Goal: Task Accomplishment & Management: Use online tool/utility

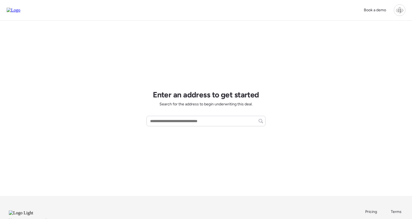
click at [204, 115] on div "Enter an address to get started Search for the address to begin underwriting th…" at bounding box center [206, 108] width 119 height 175
click at [204, 121] on input "text" at bounding box center [206, 121] width 114 height 8
paste input "**********"
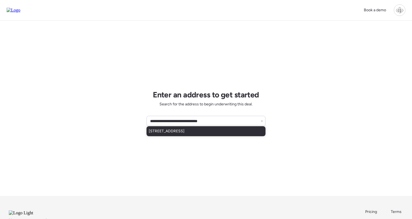
click at [185, 133] on span "6810 N Branch Ave, Tampa, FL, 33604" at bounding box center [167, 132] width 36 height 6
type input "**********"
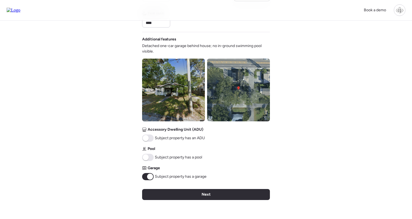
scroll to position [191, 0]
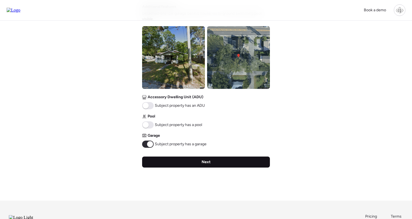
click at [205, 162] on span "Next" at bounding box center [206, 162] width 9 height 6
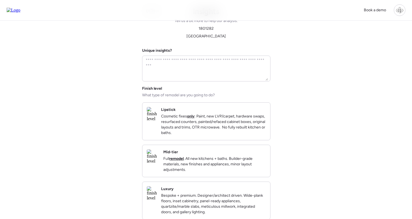
scroll to position [0, 0]
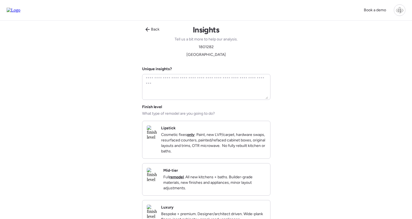
click at [184, 180] on strong "remodel" at bounding box center [176, 177] width 14 height 5
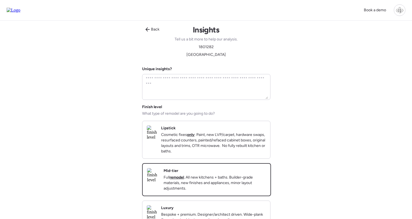
scroll to position [137, 0]
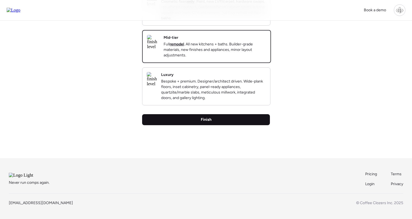
click at [204, 125] on div "Finish" at bounding box center [206, 119] width 128 height 11
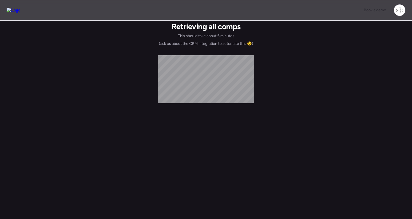
scroll to position [0, 0]
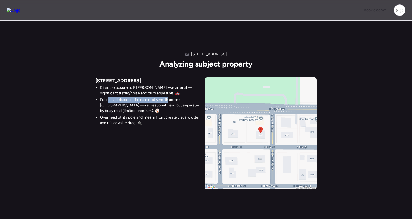
drag, startPoint x: 108, startPoint y: 100, endPoint x: 168, endPoint y: 100, distance: 59.2
click at [168, 100] on li "Public park/baseball fields directly north across Sligh — recreational view, bu…" at bounding box center [150, 105] width 100 height 17
click at [167, 100] on li "Public park/baseball fields directly north across Sligh — recreational view, bu…" at bounding box center [150, 105] width 100 height 17
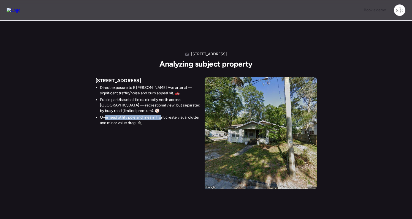
drag, startPoint x: 105, startPoint y: 116, endPoint x: 162, endPoint y: 116, distance: 57.3
click at [162, 116] on li "Overhead utility pole and lines in front create visual clutter and minor value …" at bounding box center [150, 120] width 100 height 11
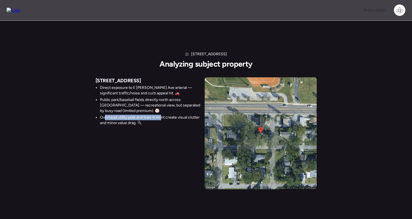
click at [162, 116] on li "Overhead utility pole and lines in front create visual clutter and minor value …" at bounding box center [150, 120] width 100 height 11
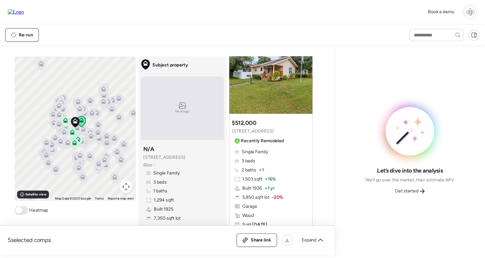
scroll to position [294, 0]
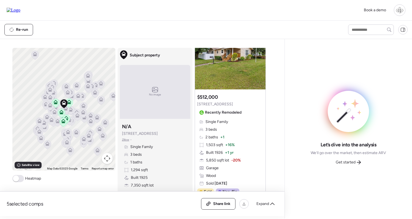
click at [183, 132] on div "Subject property N/A 6810 N Branch Ave Zillow • Single Family 3 beds 1 baths 1,…" at bounding box center [155, 163] width 70 height 85
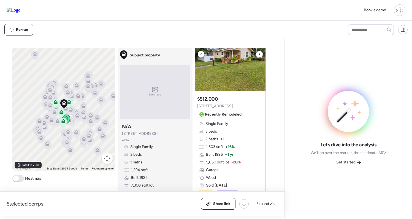
scroll to position [256, 0]
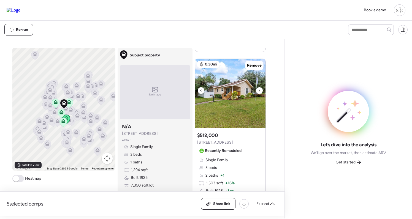
click at [229, 91] on img at bounding box center [230, 93] width 70 height 69
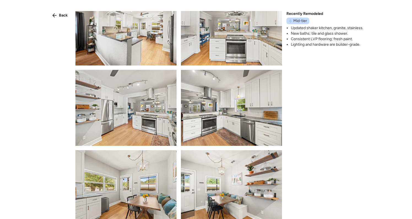
scroll to position [426, 0]
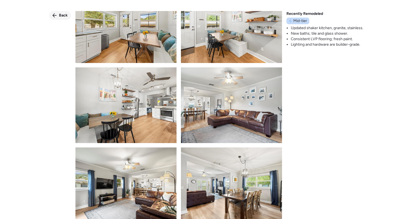
click at [60, 16] on span "Back" at bounding box center [63, 16] width 9 height 6
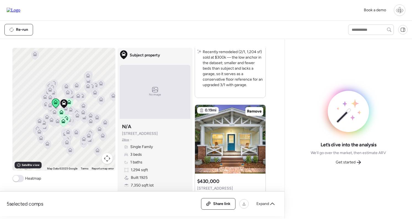
scroll to position [844, 0]
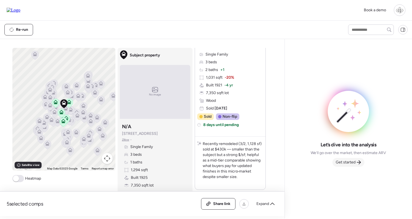
click at [351, 164] on span "Get started" at bounding box center [346, 163] width 20 height 6
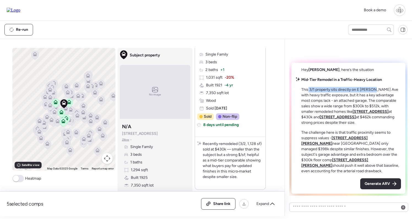
drag, startPoint x: 308, startPoint y: 95, endPoint x: 371, endPoint y: 98, distance: 62.8
click at [371, 97] on p "This 3/1 property sits directly on E Sligh Ave with heavy traffic exposure, but…" at bounding box center [351, 106] width 100 height 39
click at [371, 98] on p "This 3/1 property sits directly on E Sligh Ave with heavy traffic exposure, but…" at bounding box center [351, 106] width 100 height 39
drag, startPoint x: 347, startPoint y: 102, endPoint x: 378, endPoint y: 102, distance: 30.6
click at [379, 102] on p "This 3/1 property sits directly on E Sligh Ave with heavy traffic exposure, but…" at bounding box center [351, 106] width 100 height 39
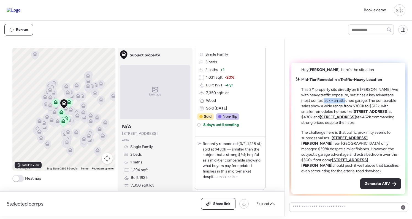
drag, startPoint x: 313, startPoint y: 106, endPoint x: 337, endPoint y: 106, distance: 24.2
click at [338, 106] on p "This 3/1 property sits directly on E Sligh Ave with heavy traffic exposure, but…" at bounding box center [351, 106] width 100 height 39
click at [337, 106] on p "This 3/1 property sits directly on E Sligh Ave with heavy traffic exposure, but…" at bounding box center [351, 106] width 100 height 39
drag, startPoint x: 355, startPoint y: 106, endPoint x: 381, endPoint y: 108, distance: 25.5
click at [383, 108] on p "This 3/1 property sits directly on E Sligh Ave with heavy traffic exposure, but…" at bounding box center [351, 106] width 100 height 39
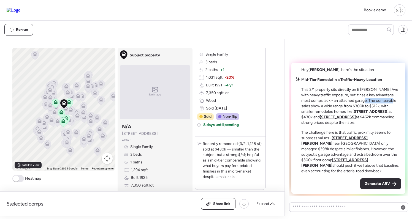
click at [381, 108] on p "This 3/1 property sits directly on E Sligh Ave with heavy traffic exposure, but…" at bounding box center [351, 106] width 100 height 39
click at [352, 114] on u "[STREET_ADDRESS]" at bounding box center [370, 111] width 36 height 5
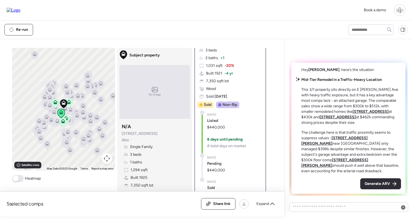
scroll to position [107, 0]
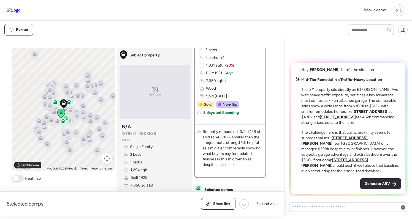
click at [356, 116] on u "[STREET_ADDRESS]" at bounding box center [338, 117] width 36 height 5
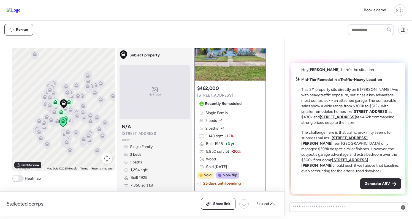
scroll to position [37, 0]
drag, startPoint x: 313, startPoint y: 137, endPoint x: 370, endPoint y: 137, distance: 57.6
click at [370, 137] on p "The challenge here is that traffic proximity seems to suppress values - 6812 N …" at bounding box center [351, 152] width 100 height 44
click at [352, 143] on u "[STREET_ADDRESS][PERSON_NAME]" at bounding box center [334, 141] width 66 height 10
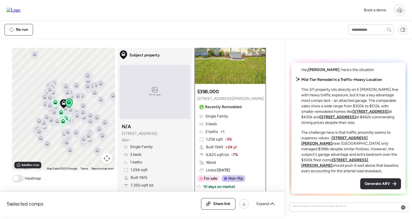
scroll to position [1, 0]
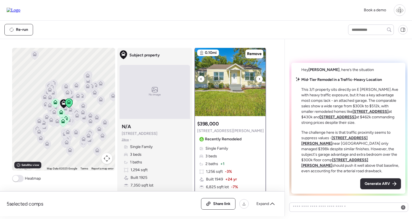
click at [232, 78] on img at bounding box center [230, 81] width 70 height 69
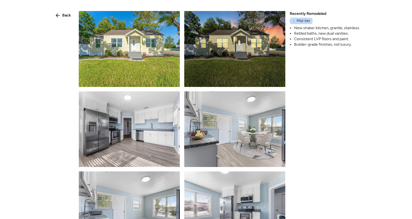
scroll to position [200, 0]
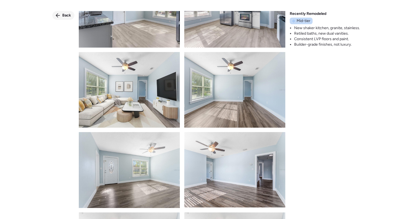
click at [66, 14] on span "Back" at bounding box center [66, 16] width 9 height 6
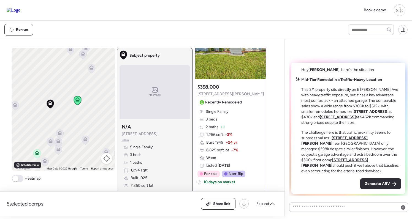
scroll to position [37, 0]
drag, startPoint x: 327, startPoint y: 152, endPoint x: 372, endPoint y: 150, distance: 45.8
click at [373, 150] on p "The challenge here is that traffic proximity seems to suppress values - 6812 N …" at bounding box center [351, 152] width 100 height 44
click at [357, 152] on p "The challenge here is that traffic proximity seems to suppress values - 6812 N …" at bounding box center [351, 152] width 100 height 44
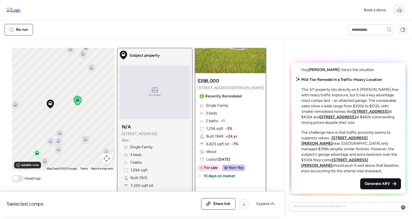
click at [376, 180] on div "Generate ARV" at bounding box center [380, 183] width 41 height 11
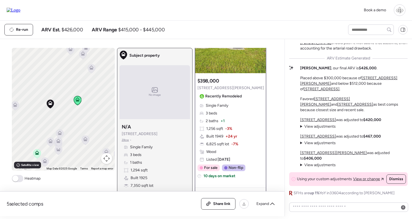
click at [125, 141] on span "Zillow" at bounding box center [125, 140] width 7 height 4
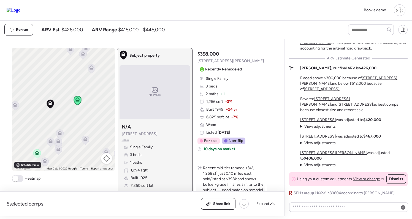
scroll to position [32, 0]
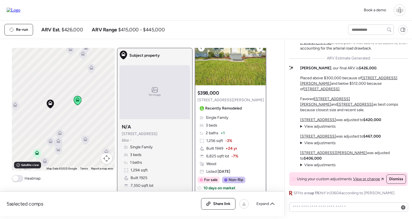
click at [224, 59] on img at bounding box center [230, 51] width 70 height 69
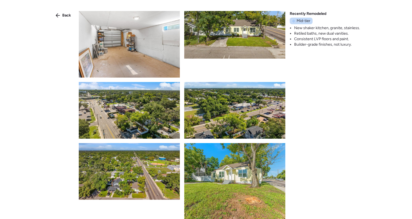
scroll to position [1413, 0]
click at [59, 14] on icon at bounding box center [58, 15] width 4 height 4
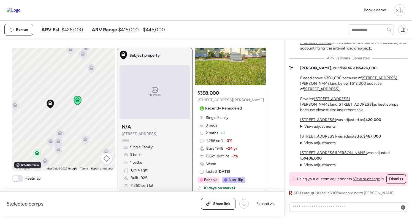
scroll to position [62, 0]
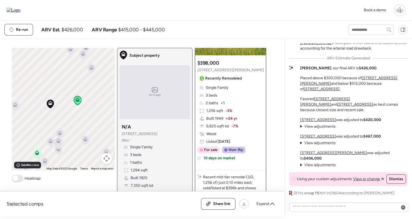
click at [325, 139] on u "[STREET_ADDRESS]" at bounding box center [318, 136] width 36 height 5
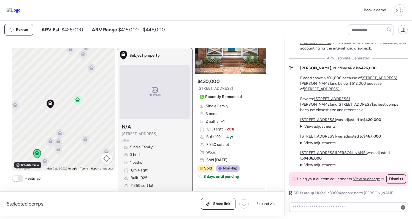
scroll to position [44, 0]
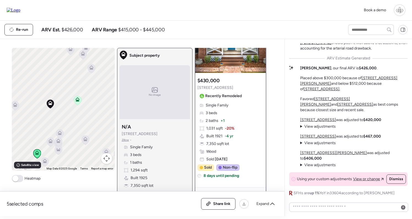
click at [317, 145] on span "View adjustments" at bounding box center [319, 143] width 31 height 5
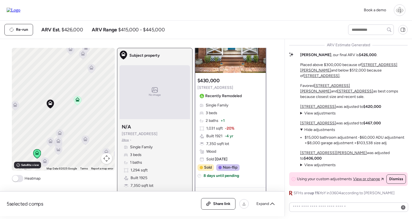
click at [225, 118] on div "Single Family 3 beds 2 baths + 1 1,031 sqft -20% Built 1921 -4 yr 7,350 sqft lo…" at bounding box center [230, 132] width 66 height 59
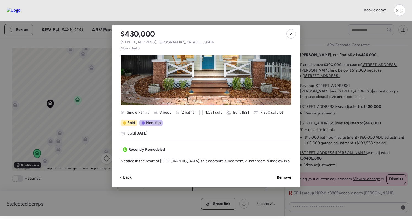
scroll to position [97, 0]
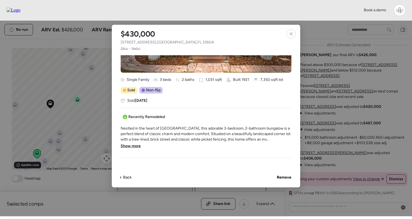
click at [134, 146] on span "Show more" at bounding box center [131, 146] width 20 height 6
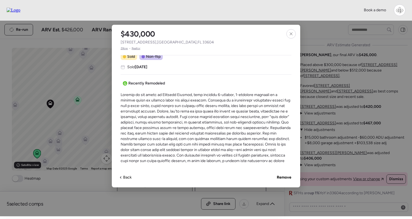
scroll to position [170, 0]
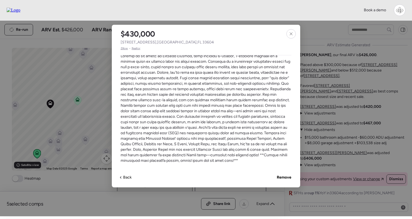
click at [203, 126] on span at bounding box center [206, 108] width 171 height 110
click at [124, 48] on span "Zillow" at bounding box center [124, 48] width 7 height 4
click at [291, 36] on icon at bounding box center [291, 34] width 4 height 4
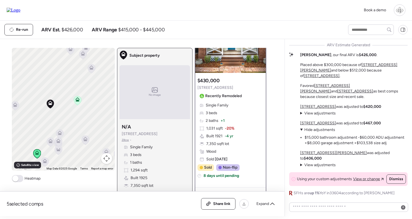
click at [320, 116] on span "View adjustments" at bounding box center [319, 113] width 31 height 5
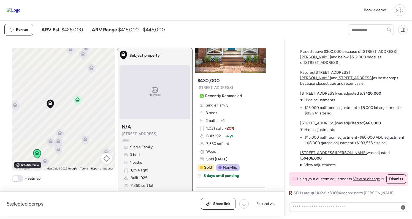
click at [320, 102] on span "Hide adjustments" at bounding box center [319, 100] width 31 height 5
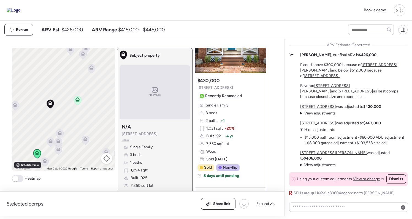
click at [318, 166] on span "View adjustments" at bounding box center [319, 165] width 31 height 5
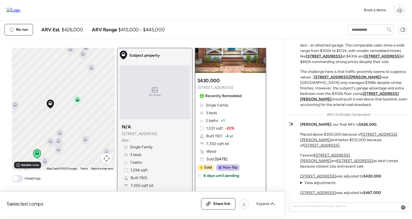
scroll to position [-83, 0]
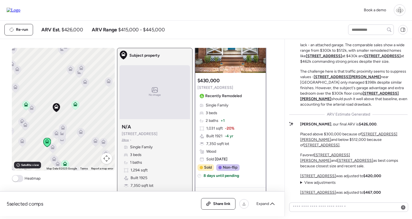
click at [26, 104] on icon at bounding box center [26, 104] width 4 height 4
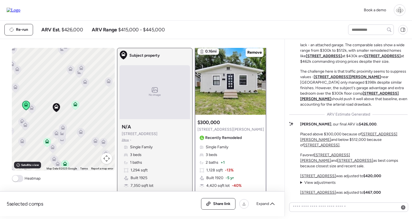
scroll to position [0, 0]
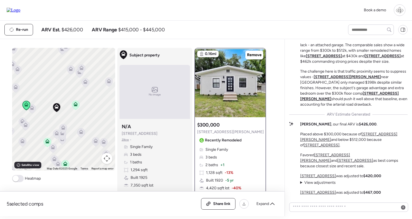
click at [31, 110] on icon at bounding box center [32, 109] width 4 height 2
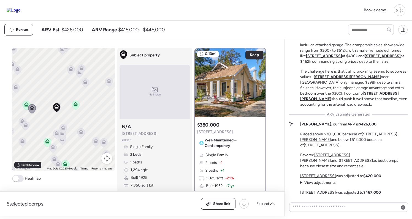
click at [77, 103] on icon at bounding box center [75, 104] width 4 height 4
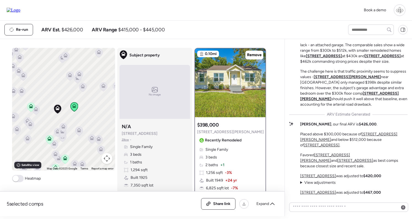
click at [50, 140] on icon at bounding box center [49, 140] width 4 height 2
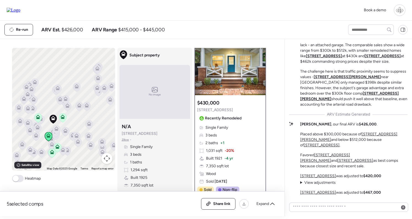
scroll to position [22, 0]
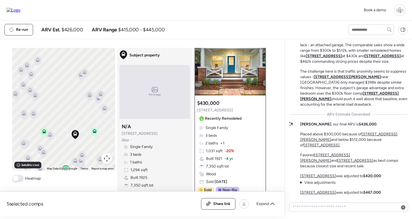
click at [123, 139] on span "Zillow" at bounding box center [125, 140] width 7 height 4
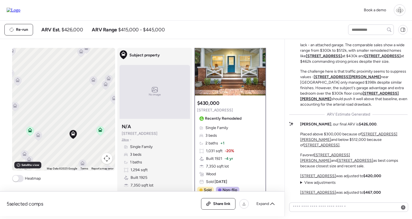
drag, startPoint x: 82, startPoint y: 145, endPoint x: 82, endPoint y: 128, distance: 17.6
click at [82, 128] on div "To navigate, press the arrow keys. To activate drag with keyboard, press Alt + …" at bounding box center [63, 109] width 103 height 123
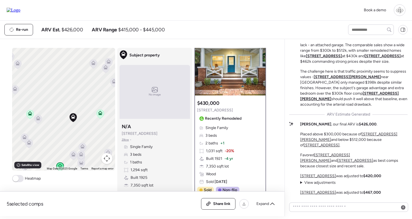
click at [39, 121] on icon at bounding box center [37, 119] width 7 height 9
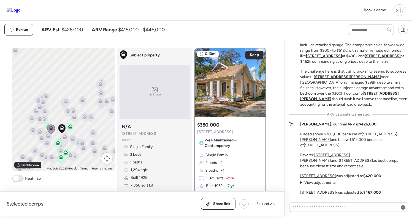
click at [61, 159] on icon at bounding box center [61, 159] width 4 height 2
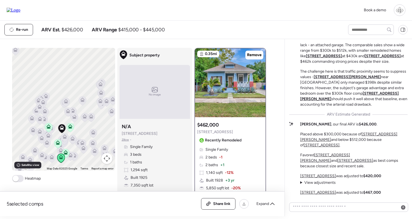
click at [66, 151] on icon at bounding box center [65, 152] width 4 height 4
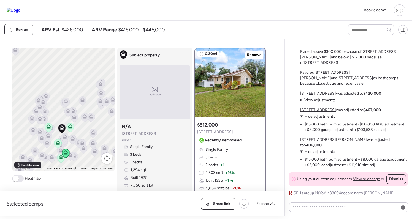
scroll to position [-1, 0]
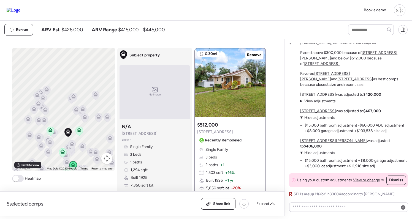
click at [39, 121] on icon at bounding box center [39, 121] width 4 height 2
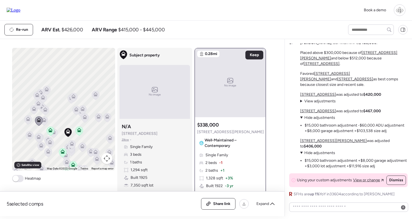
click at [45, 122] on icon at bounding box center [44, 121] width 4 height 2
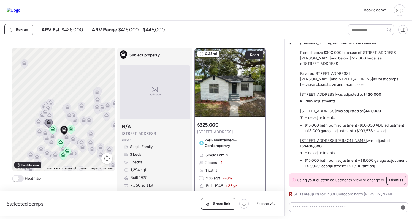
click at [75, 120] on icon at bounding box center [73, 116] width 8 height 9
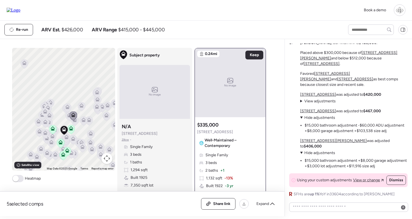
click at [75, 123] on icon at bounding box center [74, 121] width 7 height 9
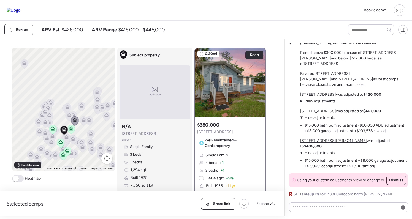
click at [67, 114] on icon at bounding box center [69, 115] width 4 height 4
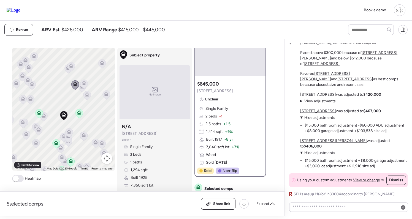
scroll to position [42, 0]
click at [85, 138] on icon at bounding box center [83, 136] width 7 height 9
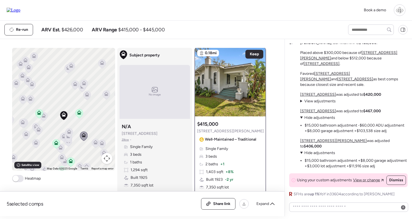
scroll to position [0, 0]
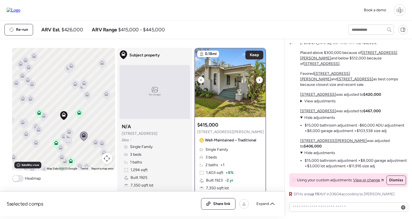
click at [228, 74] on img at bounding box center [230, 82] width 70 height 69
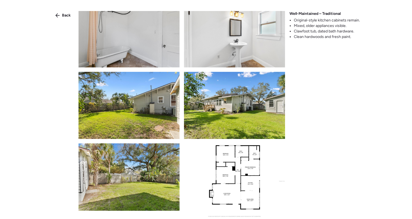
scroll to position [1087, 0]
click at [60, 17] on div "Back" at bounding box center [63, 15] width 22 height 9
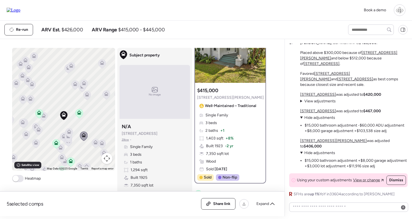
scroll to position [35, 0]
click at [68, 132] on icon at bounding box center [69, 131] width 4 height 2
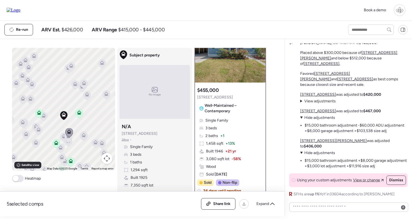
scroll to position [0, 0]
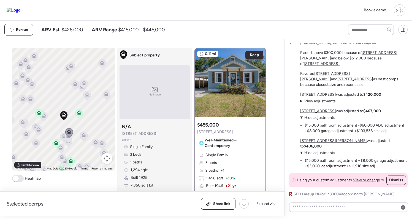
click at [68, 143] on icon at bounding box center [67, 138] width 7 height 9
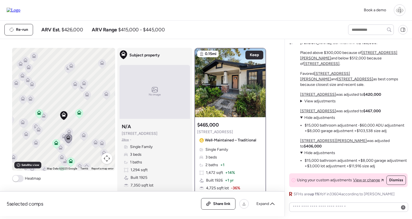
click at [58, 147] on icon at bounding box center [55, 144] width 7 height 9
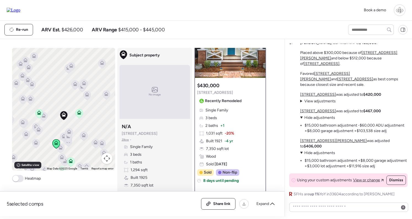
scroll to position [7, 0]
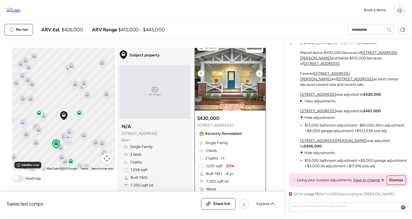
click at [220, 88] on img at bounding box center [230, 76] width 70 height 69
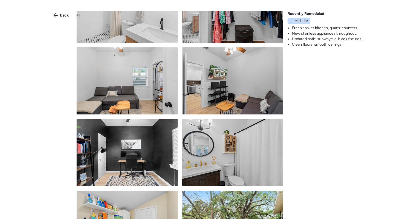
scroll to position [727, 0]
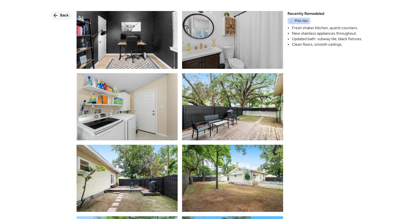
click at [64, 17] on span "Back" at bounding box center [64, 16] width 9 height 6
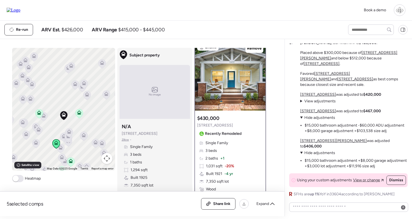
click at [80, 114] on icon at bounding box center [79, 114] width 4 height 2
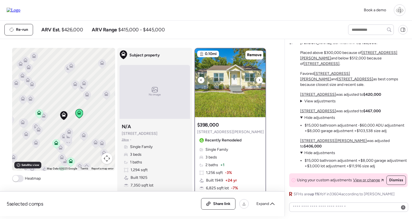
scroll to position [0, 0]
click at [229, 77] on img at bounding box center [230, 82] width 70 height 69
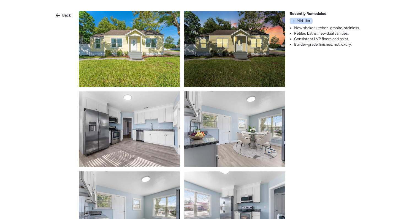
scroll to position [17, 0]
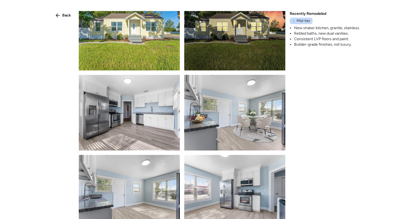
click at [139, 111] on img at bounding box center [129, 113] width 101 height 76
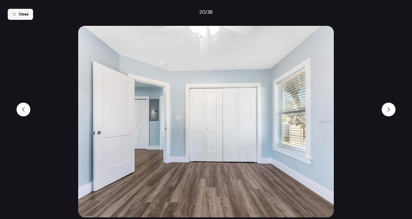
click at [31, 12] on div "Close" at bounding box center [20, 14] width 25 height 11
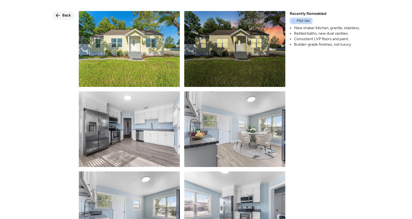
click at [58, 17] on icon at bounding box center [58, 15] width 4 height 4
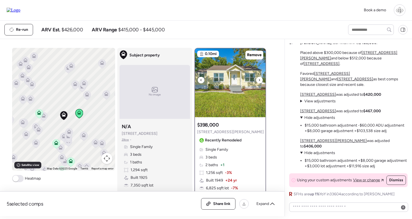
scroll to position [-1, 0]
click at [88, 96] on icon at bounding box center [87, 96] width 4 height 2
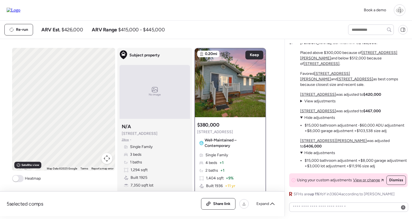
scroll to position [0, 0]
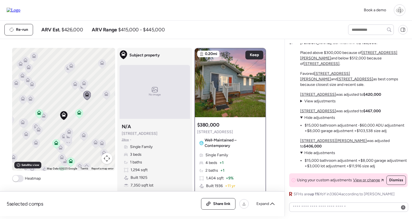
click at [84, 85] on icon at bounding box center [84, 84] width 4 height 2
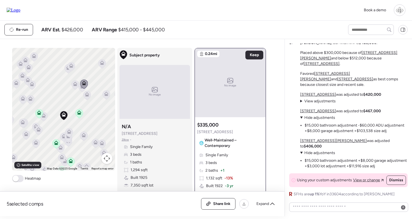
click at [43, 118] on icon at bounding box center [44, 117] width 4 height 2
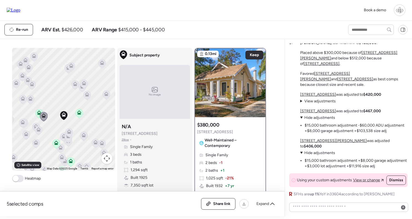
click at [37, 131] on icon at bounding box center [39, 131] width 4 height 2
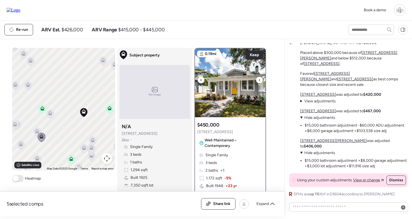
click at [223, 73] on img at bounding box center [230, 82] width 70 height 69
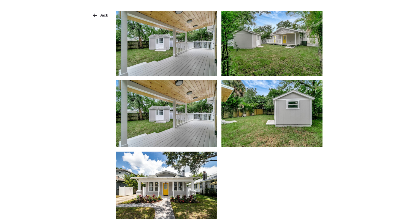
scroll to position [842, 0]
click at [99, 17] on span "Back" at bounding box center [103, 16] width 9 height 6
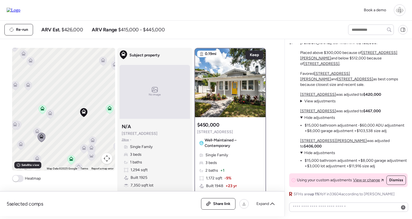
scroll to position [0, 0]
click at [314, 97] on u "[STREET_ADDRESS]" at bounding box center [318, 94] width 36 height 5
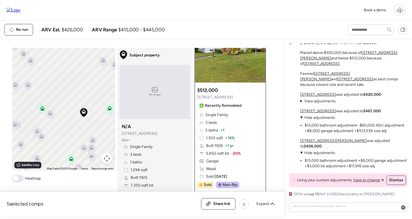
scroll to position [35, 0]
click at [327, 104] on span "View adjustments" at bounding box center [319, 101] width 31 height 5
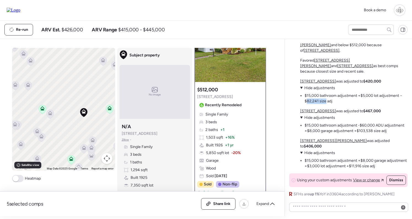
drag, startPoint x: 306, startPoint y: 108, endPoint x: 326, endPoint y: 108, distance: 19.6
click at [326, 104] on li "$15,000 bathroom adjustment +$5,000 lot adjustment −$82,241 size adj" at bounding box center [356, 98] width 103 height 11
drag, startPoint x: 316, startPoint y: 108, endPoint x: 332, endPoint y: 108, distance: 16.2
click at [332, 104] on li "$15,000 bathroom adjustment +$5,000 lot adjustment −$82,241 size adj" at bounding box center [356, 98] width 103 height 11
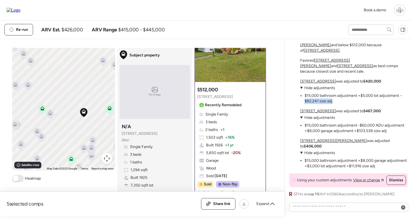
click at [332, 104] on li "$15,000 bathroom adjustment +$5,000 lot adjustment −$82,241 size adj" at bounding box center [356, 98] width 103 height 11
click at [316, 84] on u "[STREET_ADDRESS]" at bounding box center [318, 81] width 36 height 5
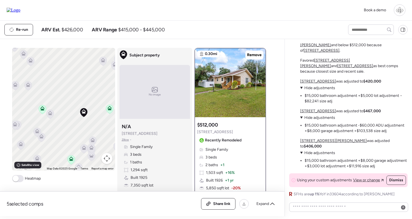
click at [316, 90] on span "Hide adjustments" at bounding box center [319, 88] width 31 height 5
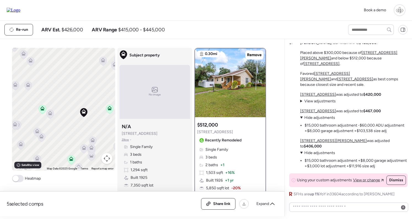
click at [324, 113] on u "[STREET_ADDRESS]" at bounding box center [318, 111] width 36 height 5
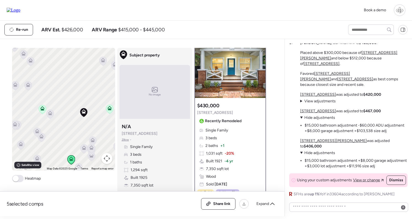
scroll to position [20, 0]
click at [314, 97] on u "[STREET_ADDRESS]" at bounding box center [318, 94] width 36 height 5
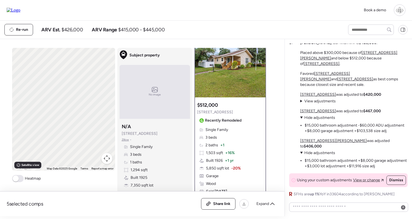
scroll to position [0, 0]
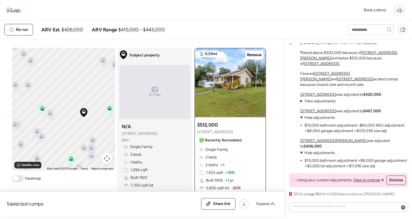
click at [317, 113] on u "[STREET_ADDRESS]" at bounding box center [318, 111] width 36 height 5
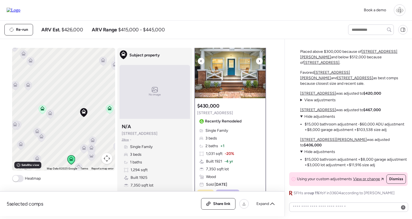
scroll to position [19, 0]
click at [232, 72] on img at bounding box center [230, 63] width 70 height 69
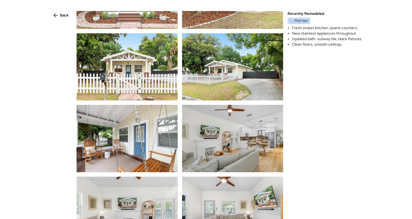
scroll to position [254, 0]
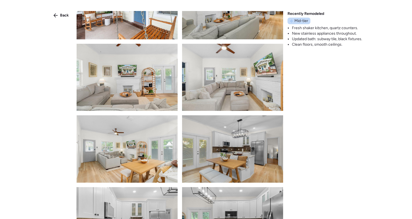
click at [334, 108] on div "Back Recently Remodeled Mid-tier Fresh shaker kitchen, quartz counters. New sta…" at bounding box center [206, 119] width 412 height 239
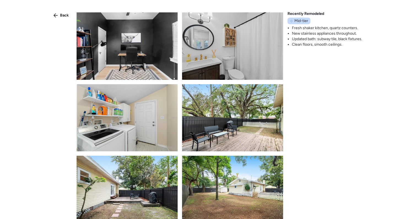
scroll to position [880, 0]
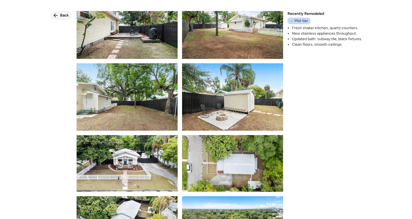
click at [56, 14] on icon at bounding box center [55, 15] width 4 height 4
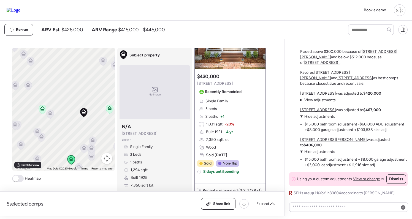
scroll to position [47, 0]
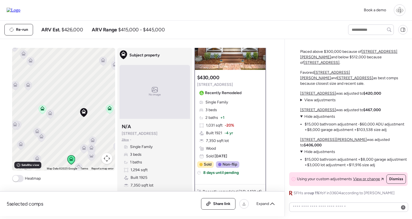
click at [110, 108] on icon at bounding box center [109, 108] width 4 height 4
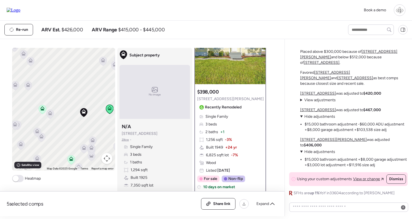
scroll to position [7, 0]
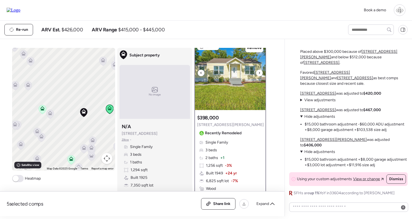
click at [227, 83] on img at bounding box center [230, 75] width 70 height 69
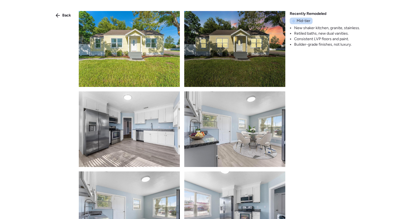
scroll to position [0, 0]
click at [67, 20] on div "Back Recently Remodeled Mid-tier New shaker kitchen, granite, stainless. Retile…" at bounding box center [206, 119] width 412 height 239
click at [66, 13] on span "Back" at bounding box center [66, 16] width 9 height 6
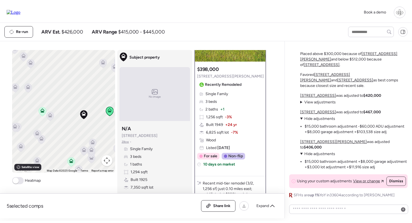
scroll to position [81, 0]
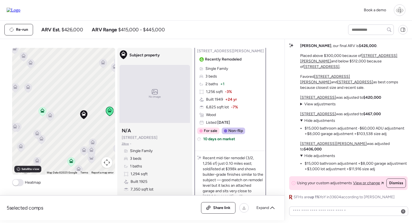
click at [51, 118] on icon at bounding box center [49, 116] width 7 height 9
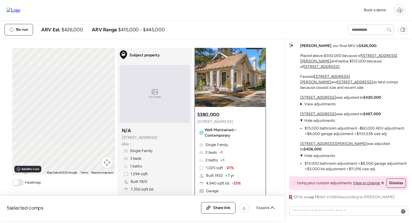
scroll to position [0, 0]
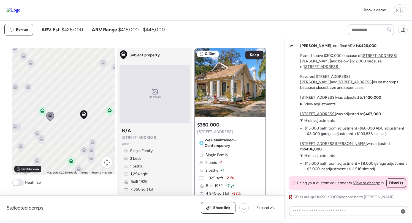
click at [34, 133] on icon at bounding box center [36, 134] width 7 height 9
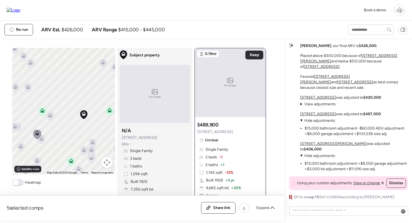
click at [39, 140] on icon at bounding box center [41, 139] width 7 height 9
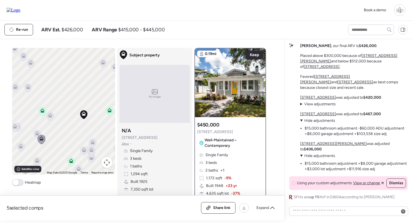
scroll to position [47, 0]
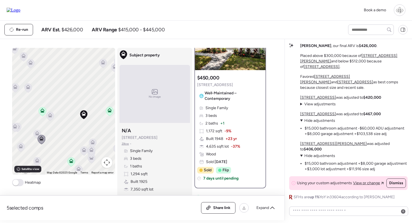
click at [85, 153] on icon at bounding box center [83, 151] width 7 height 9
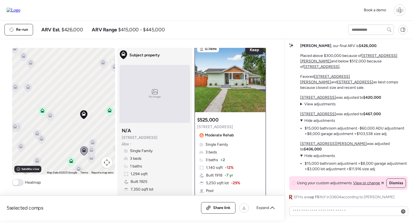
scroll to position [0, 0]
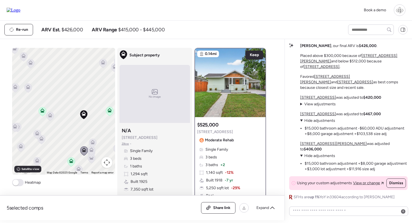
click at [93, 142] on icon at bounding box center [92, 142] width 4 height 4
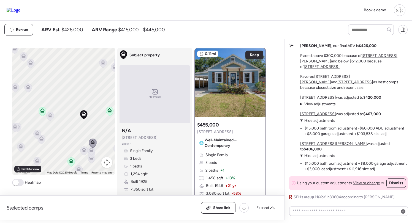
drag, startPoint x: 79, startPoint y: 152, endPoint x: 148, endPoint y: 137, distance: 70.6
click at [79, 152] on div "To navigate, press the arrow keys. To activate drag with keyboard, press Alt + …" at bounding box center [63, 111] width 103 height 127
click at [86, 152] on icon at bounding box center [84, 150] width 4 height 4
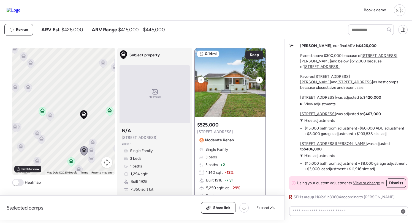
click at [224, 86] on img at bounding box center [230, 82] width 70 height 69
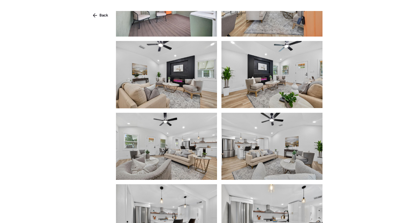
scroll to position [322, 0]
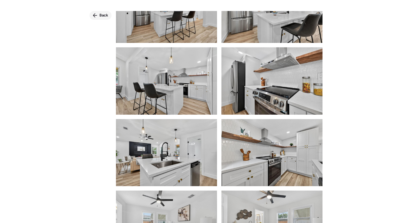
click at [101, 17] on span "Back" at bounding box center [103, 16] width 9 height 6
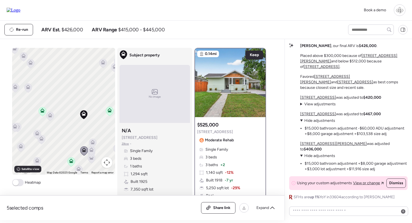
click at [232, 152] on div "Single Family 3 beds 3 baths + 2 1,140 sqft -12% Built 1918 -7 yr 5,250 sqft lo…" at bounding box center [230, 180] width 66 height 67
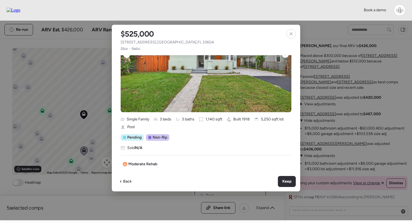
scroll to position [134, 0]
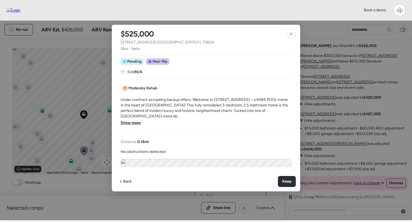
click at [131, 120] on span "Show more" at bounding box center [131, 123] width 20 height 6
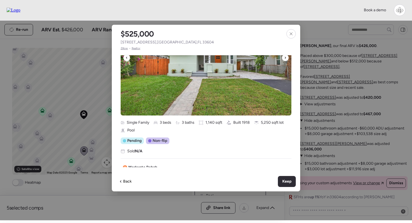
scroll to position [55, 0]
click at [289, 32] on div at bounding box center [290, 33] width 9 height 9
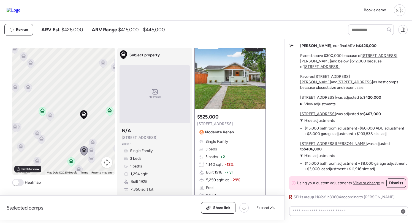
scroll to position [6, 0]
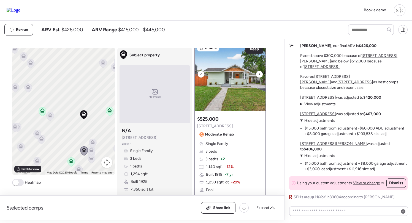
click at [227, 63] on img at bounding box center [230, 77] width 70 height 69
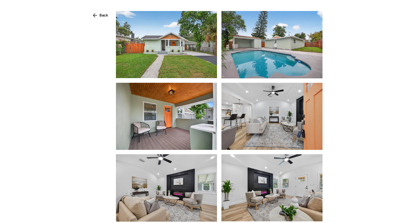
scroll to position [0, 0]
click at [102, 20] on div "Back" at bounding box center [206, 121] width 412 height 243
click at [103, 19] on div "Back" at bounding box center [100, 15] width 22 height 9
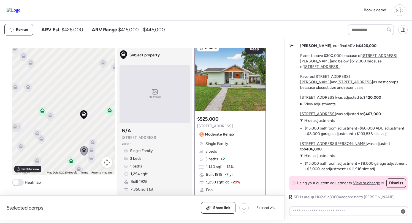
click at [124, 145] on span "Zillow" at bounding box center [125, 144] width 7 height 4
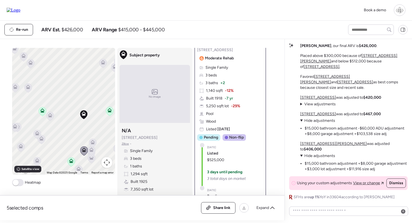
scroll to position [112, 0]
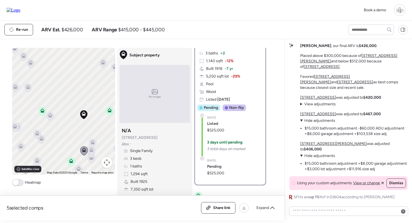
click at [220, 147] on span "3 total days on market" at bounding box center [226, 150] width 39 height 6
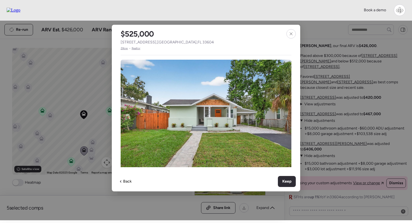
click at [124, 49] on span "Zillow" at bounding box center [124, 48] width 7 height 4
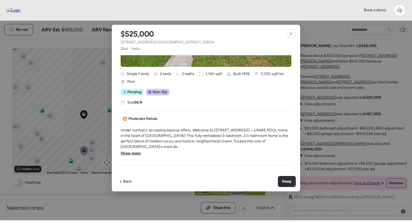
scroll to position [191, 0]
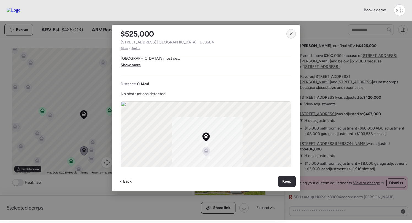
click at [292, 32] on icon at bounding box center [291, 34] width 4 height 4
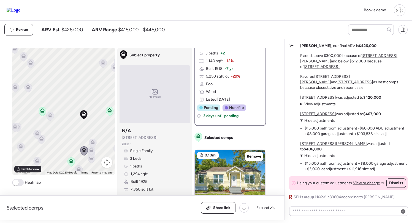
click at [92, 143] on icon at bounding box center [92, 142] width 4 height 4
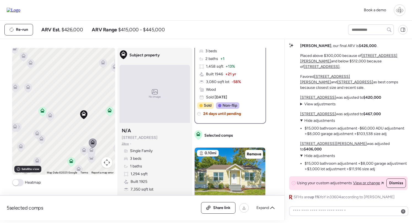
scroll to position [0, 0]
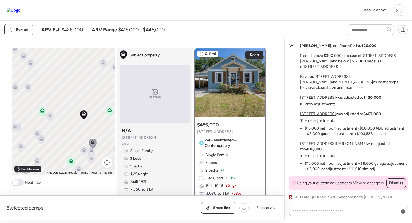
click at [112, 111] on icon at bounding box center [109, 111] width 7 height 9
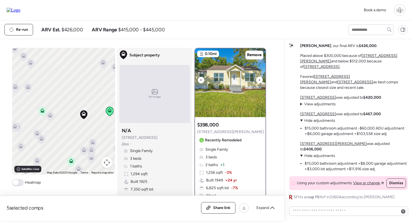
scroll to position [-1, 0]
click at [227, 91] on img at bounding box center [230, 82] width 70 height 69
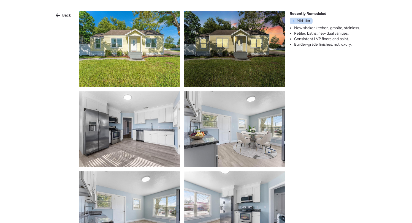
scroll to position [0, 0]
click at [227, 91] on img at bounding box center [234, 129] width 101 height 76
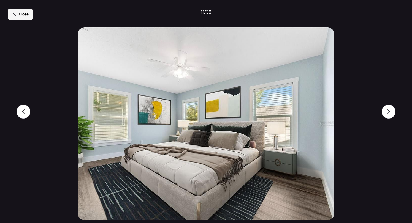
click at [26, 16] on span "Close" at bounding box center [24, 15] width 10 height 6
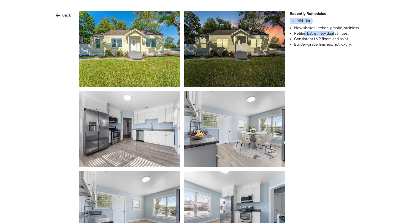
drag, startPoint x: 304, startPoint y: 32, endPoint x: 334, endPoint y: 32, distance: 30.0
click at [334, 32] on li "Retiled baths, new dual vanities." at bounding box center [327, 34] width 66 height 6
drag, startPoint x: 303, startPoint y: 39, endPoint x: 332, endPoint y: 39, distance: 28.6
click at [332, 39] on li "Consistent LVP floors and paint." at bounding box center [327, 39] width 66 height 6
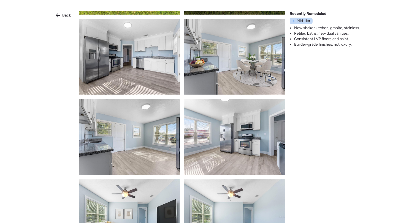
scroll to position [166, 0]
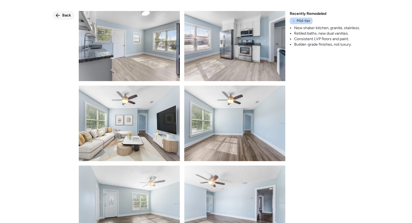
click at [67, 16] on span "Back" at bounding box center [66, 16] width 9 height 6
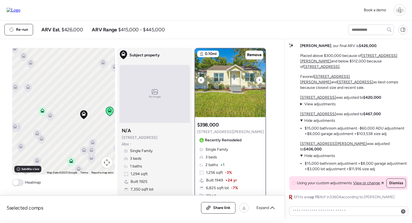
scroll to position [37, 0]
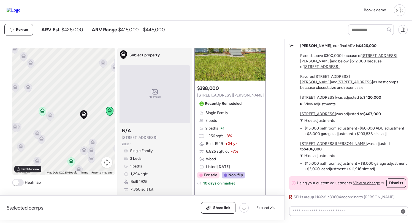
click at [70, 163] on icon at bounding box center [71, 162] width 4 height 2
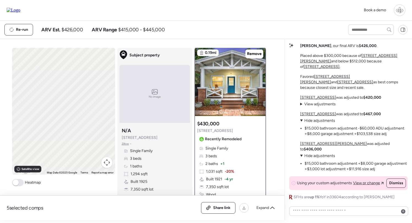
scroll to position [0, 0]
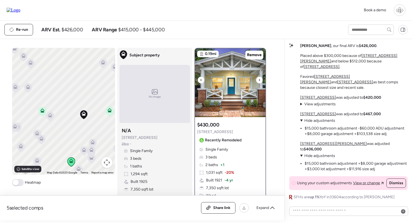
click at [222, 91] on img at bounding box center [230, 82] width 70 height 69
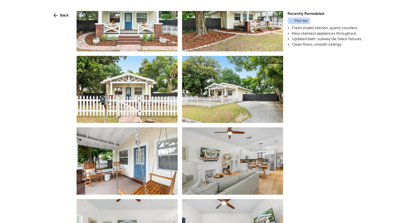
scroll to position [159, 0]
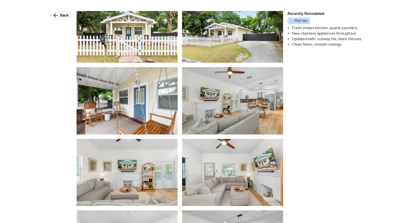
click at [54, 17] on icon at bounding box center [55, 15] width 4 height 4
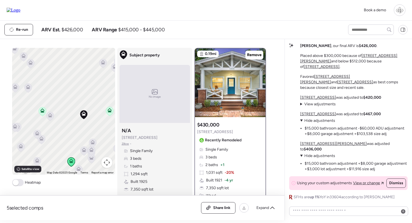
click at [78, 167] on icon at bounding box center [78, 168] width 4 height 2
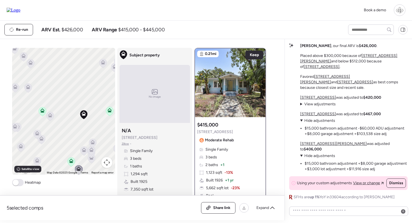
drag, startPoint x: 82, startPoint y: 135, endPoint x: 82, endPoint y: 93, distance: 42.4
click at [82, 92] on div "To navigate, press the arrow keys. To activate drag with keyboard, press Alt + …" at bounding box center [63, 111] width 103 height 127
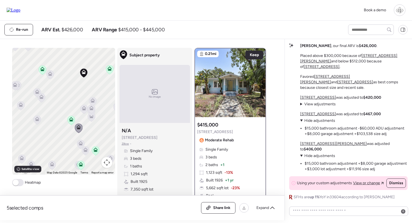
click at [220, 86] on div at bounding box center [230, 82] width 70 height 69
click at [70, 119] on icon at bounding box center [71, 118] width 4 height 2
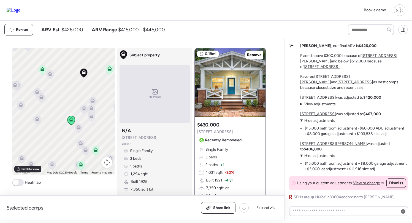
click at [83, 143] on icon at bounding box center [80, 144] width 7 height 9
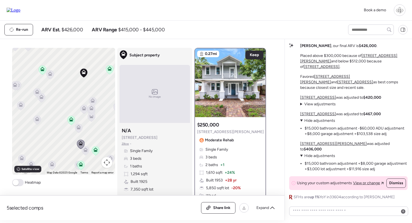
click at [95, 119] on icon at bounding box center [92, 117] width 8 height 9
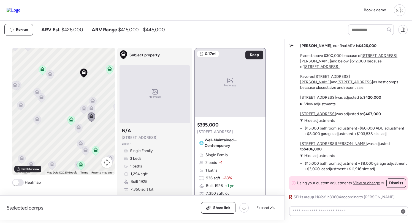
click at [89, 112] on icon at bounding box center [91, 109] width 7 height 9
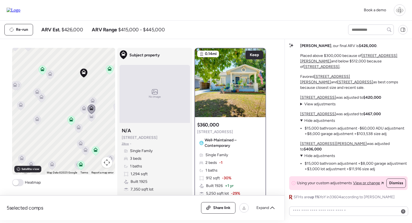
click at [83, 110] on icon at bounding box center [84, 109] width 4 height 2
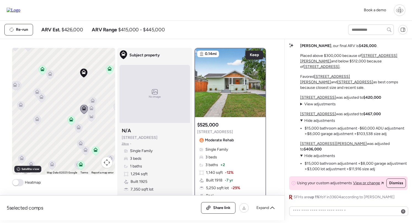
click at [93, 106] on icon at bounding box center [92, 101] width 7 height 9
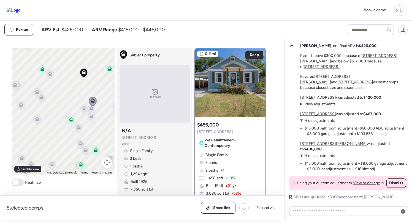
click at [83, 111] on icon at bounding box center [83, 109] width 7 height 9
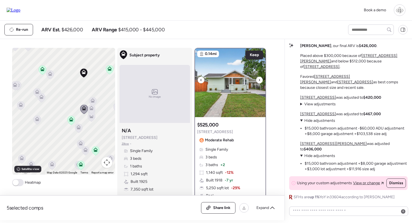
click at [225, 93] on img at bounding box center [230, 82] width 70 height 69
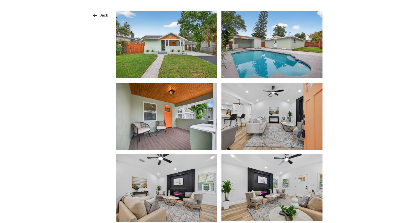
scroll to position [0, 0]
click at [105, 14] on span "Back" at bounding box center [103, 16] width 9 height 6
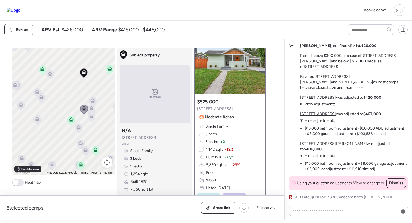
scroll to position [21, 0]
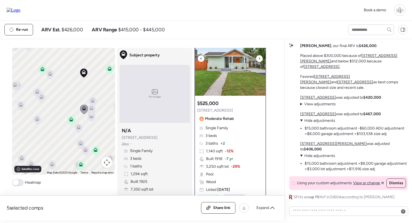
click at [233, 63] on img at bounding box center [230, 61] width 70 height 69
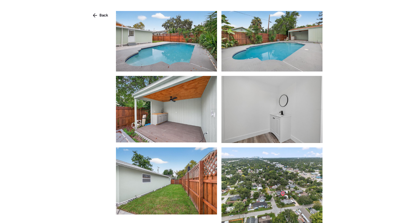
scroll to position [796, 0]
click at [99, 15] on div "Back" at bounding box center [100, 15] width 22 height 9
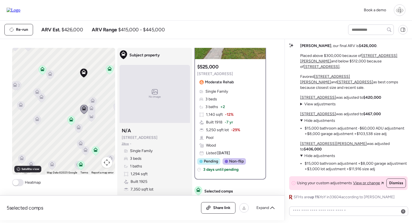
scroll to position [58, 0]
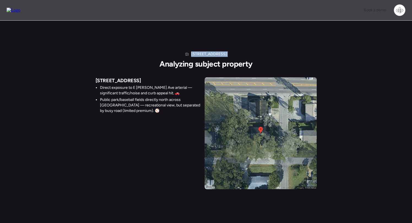
drag, startPoint x: 192, startPoint y: 53, endPoint x: 239, endPoint y: 53, distance: 46.5
click at [239, 53] on div "6810 N Branch Ave Analyzing subject property" at bounding box center [205, 59] width 93 height 17
copy h1 "[STREET_ADDRESS]"
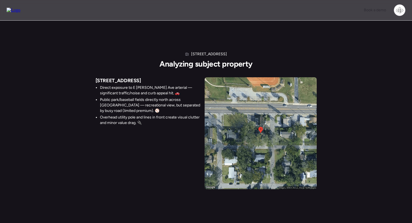
click at [291, 44] on div "6810 N Branch Ave Analyzing subject property 6810 N Branch Ave Direct exposure …" at bounding box center [206, 121] width 221 height 156
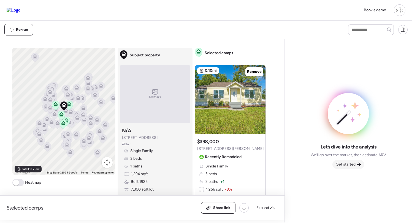
click at [353, 165] on span "Get started" at bounding box center [346, 165] width 20 height 6
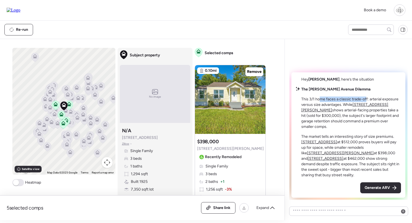
drag, startPoint x: 319, startPoint y: 108, endPoint x: 365, endPoint y: 110, distance: 46.6
click at [366, 110] on p "This 3/1 home faces a classic trade-off: arterial exposure versus size advantag…" at bounding box center [351, 113] width 100 height 33
click at [365, 110] on p "This 3/1 home faces a classic trade-off: arterial exposure versus size advantag…" at bounding box center [351, 113] width 100 height 33
click at [370, 113] on u "[STREET_ADDRESS][PERSON_NAME]" at bounding box center [344, 107] width 87 height 10
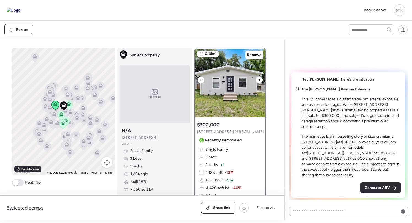
click at [238, 76] on img at bounding box center [230, 82] width 70 height 69
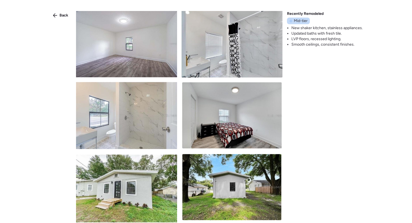
scroll to position [287, 0]
click at [65, 18] on div "Back" at bounding box center [61, 15] width 22 height 9
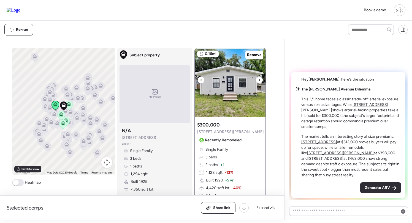
scroll to position [13, 0]
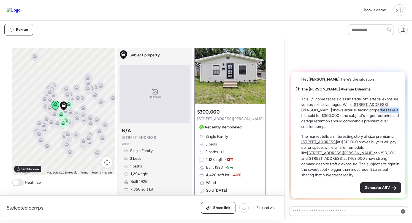
drag, startPoint x: 334, startPoint y: 121, endPoint x: 354, endPoint y: 121, distance: 20.7
click at [354, 121] on p "This 3/1 home faces a classic trade-off: arterial exposure versus size advantag…" at bounding box center [351, 113] width 100 height 33
click at [318, 145] on u "[STREET_ADDRESS]" at bounding box center [319, 142] width 36 height 5
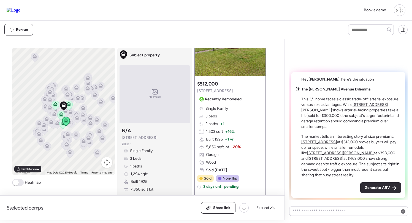
scroll to position [44, 0]
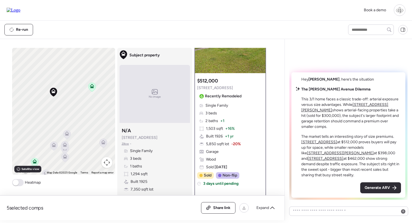
click at [318, 145] on u "[STREET_ADDRESS]" at bounding box center [319, 142] width 36 height 5
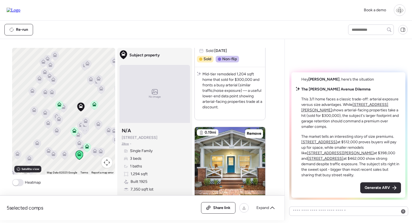
scroll to position [584, 0]
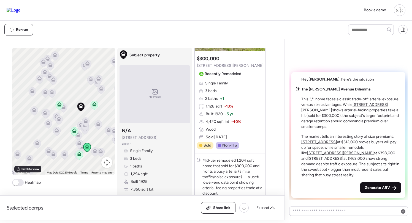
click at [373, 184] on div "Generate ARV" at bounding box center [380, 188] width 41 height 11
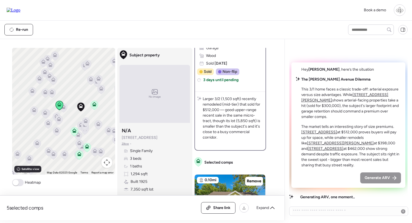
scroll to position [147, 0]
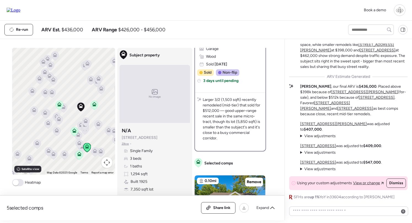
click at [312, 169] on span "View adjustments" at bounding box center [319, 169] width 31 height 5
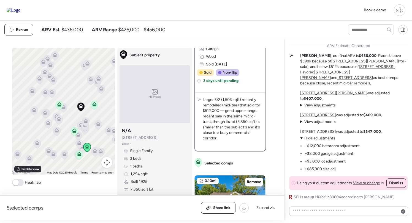
click at [315, 139] on span "Hide adjustments" at bounding box center [319, 138] width 31 height 5
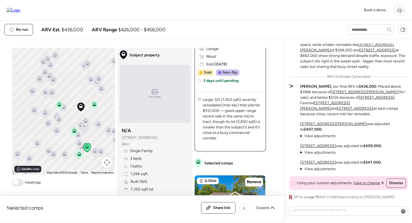
click at [312, 170] on span "View adjustments" at bounding box center [319, 169] width 31 height 5
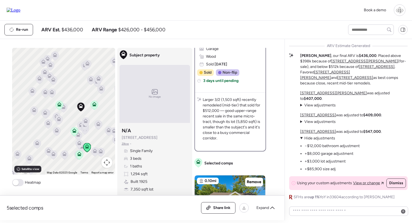
click at [315, 141] on span "Hide adjustments" at bounding box center [319, 138] width 31 height 5
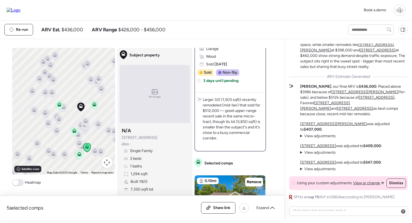
click at [311, 153] on span "View adjustments" at bounding box center [319, 152] width 31 height 5
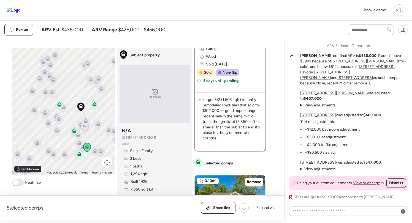
click at [312, 123] on span "Hide adjustments" at bounding box center [319, 122] width 31 height 5
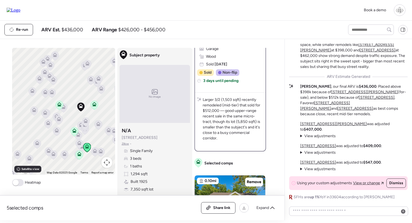
click at [316, 137] on span "View adjustments" at bounding box center [319, 136] width 31 height 5
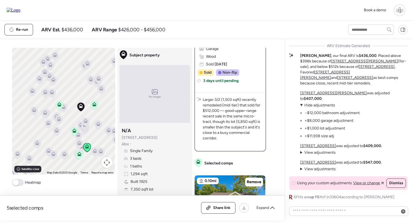
click at [316, 108] on summary "View adjustments Hide adjustments" at bounding box center [329, 106] width 59 height 6
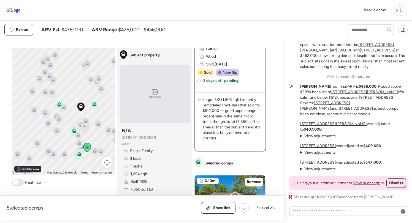
click at [314, 160] on u "[STREET_ADDRESS]" at bounding box center [318, 162] width 36 height 5
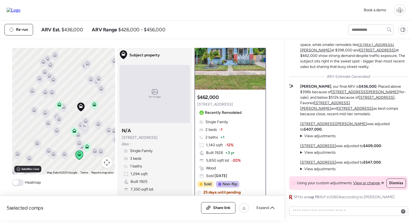
scroll to position [28, 0]
click at [315, 146] on u "[STREET_ADDRESS]" at bounding box center [318, 146] width 36 height 5
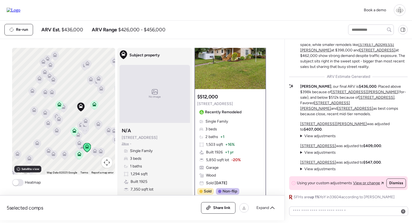
scroll to position [0, 0]
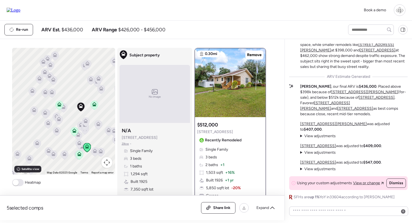
click at [317, 126] on u "[STREET_ADDRESS][PERSON_NAME]" at bounding box center [333, 124] width 67 height 5
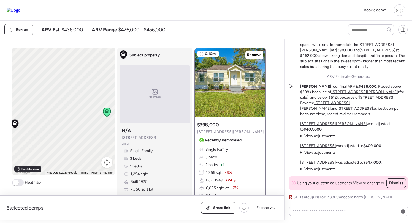
drag, startPoint x: 90, startPoint y: 121, endPoint x: 49, endPoint y: 122, distance: 40.5
click at [49, 122] on div "To activate drag with keyboard, press Alt + Enter. Once in keyboard drag state,…" at bounding box center [63, 111] width 103 height 127
drag, startPoint x: 33, startPoint y: 116, endPoint x: 56, endPoint y: 116, distance: 22.6
click at [56, 116] on div "To activate drag with keyboard, press Alt + Enter. Once in keyboard drag state,…" at bounding box center [63, 111] width 103 height 127
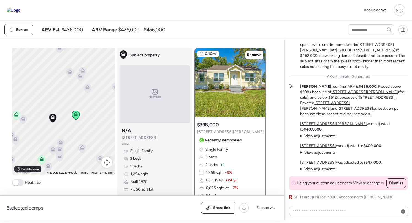
click at [26, 120] on icon at bounding box center [22, 119] width 7 height 9
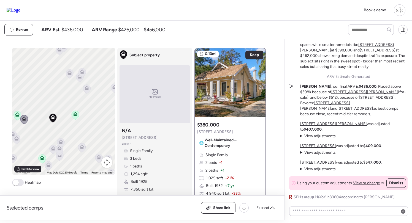
click at [359, 100] on u "[STREET_ADDRESS]" at bounding box center [377, 97] width 36 height 5
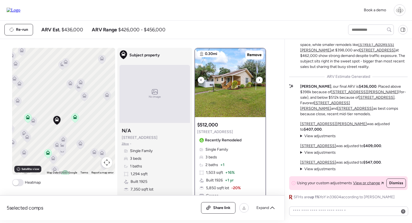
click at [230, 83] on img at bounding box center [230, 82] width 70 height 69
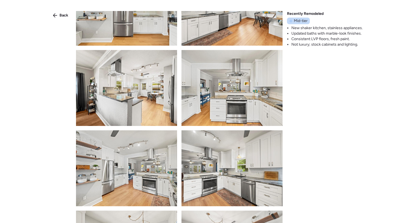
scroll to position [214, 0]
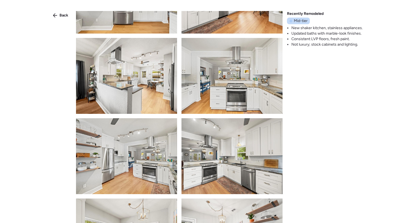
click at [226, 93] on img at bounding box center [231, 76] width 101 height 76
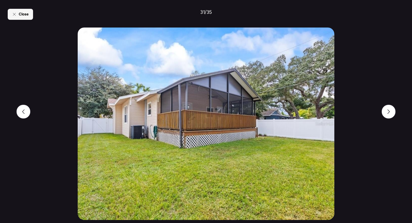
click at [23, 14] on span "Close" at bounding box center [24, 15] width 10 height 6
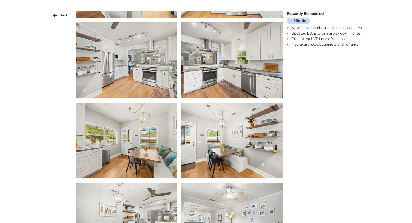
scroll to position [370, 0]
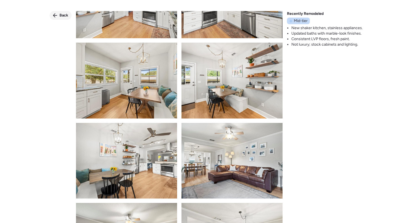
click at [53, 12] on div "Back" at bounding box center [61, 15] width 22 height 9
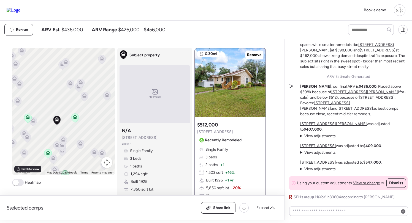
scroll to position [0, 0]
click at [331, 94] on u "[STREET_ADDRESS][PERSON_NAME]" at bounding box center [364, 92] width 67 height 5
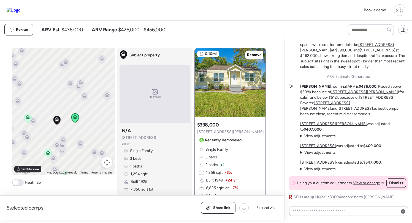
click at [359, 100] on u "[STREET_ADDRESS]" at bounding box center [377, 97] width 36 height 5
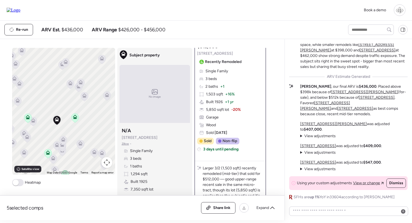
scroll to position [83, 0]
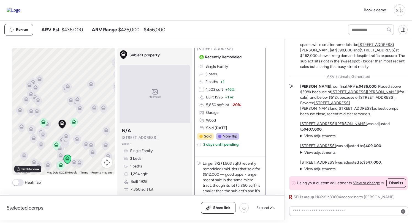
click at [17, 184] on span at bounding box center [16, 183] width 6 height 6
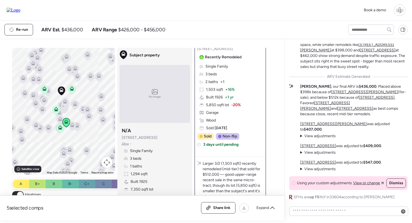
drag, startPoint x: 63, startPoint y: 135, endPoint x: 63, endPoint y: 101, distance: 34.4
click at [63, 101] on icon at bounding box center [64, 102] width 7 height 9
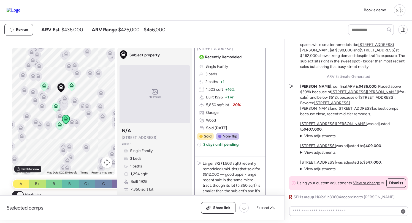
click at [16, 196] on div "5 selected comps All (5) ARV (5) As-is (0) Share link Expand" at bounding box center [142, 208] width 284 height 25
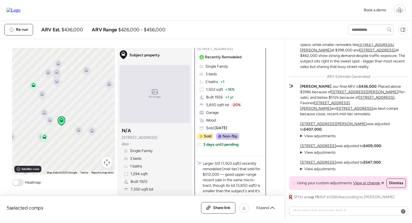
click at [80, 130] on icon at bounding box center [78, 128] width 4 height 2
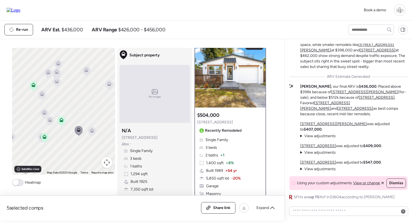
scroll to position [0, 0]
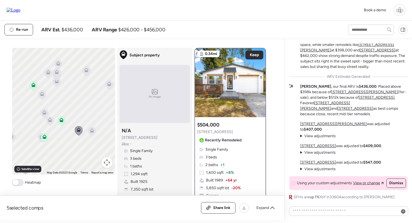
click at [91, 130] on icon at bounding box center [92, 129] width 4 height 2
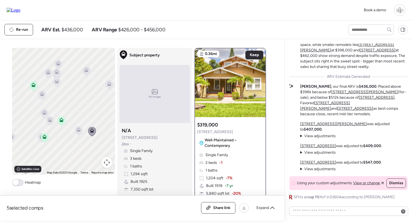
click at [38, 140] on icon at bounding box center [42, 137] width 8 height 9
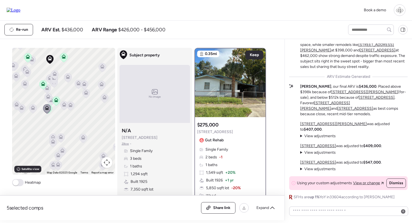
click at [64, 60] on icon at bounding box center [63, 57] width 7 height 9
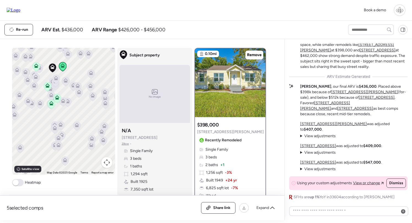
drag, startPoint x: 59, startPoint y: 93, endPoint x: 59, endPoint y: 105, distance: 12.1
click at [59, 105] on div "To navigate, press the arrow keys. To activate drag with keyboard, press Alt + …" at bounding box center [63, 111] width 103 height 127
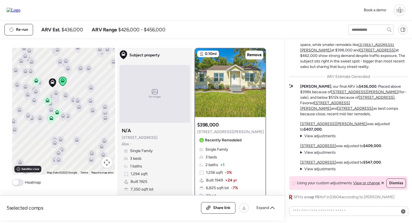
click at [40, 80] on icon at bounding box center [36, 81] width 8 height 9
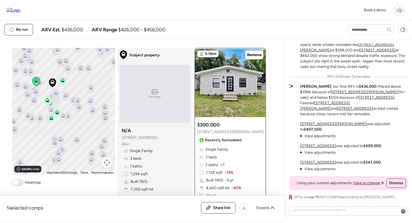
click at [42, 87] on icon at bounding box center [39, 83] width 8 height 9
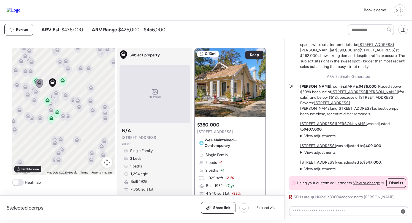
click at [36, 92] on icon at bounding box center [36, 91] width 4 height 4
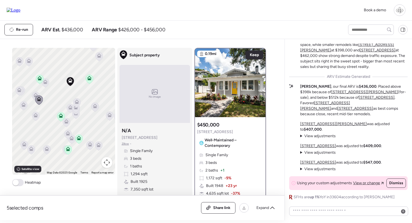
click at [34, 93] on icon at bounding box center [35, 95] width 4 height 4
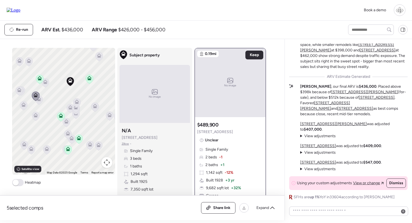
click at [20, 93] on icon at bounding box center [18, 90] width 7 height 9
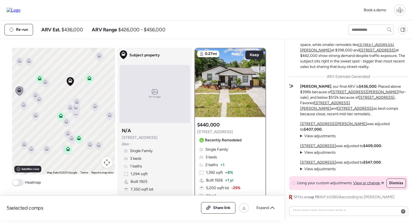
click at [77, 101] on icon at bounding box center [77, 102] width 4 height 4
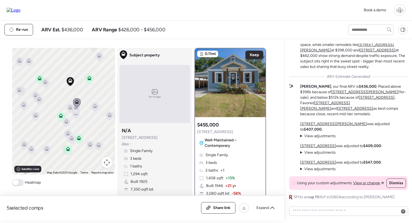
click at [75, 112] on icon at bounding box center [75, 108] width 7 height 9
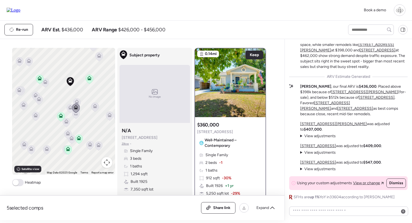
click at [94, 108] on icon at bounding box center [95, 107] width 4 height 2
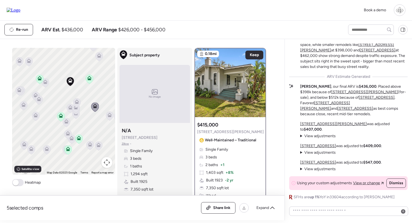
click at [110, 119] on icon at bounding box center [109, 116] width 7 height 9
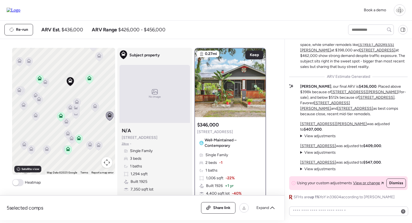
click at [68, 108] on icon at bounding box center [70, 108] width 7 height 9
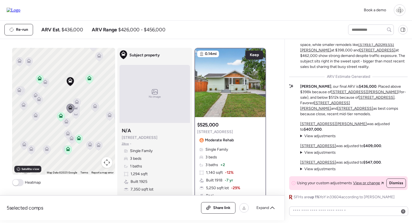
click at [78, 116] on icon at bounding box center [75, 114] width 7 height 9
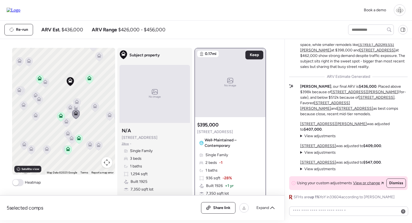
click at [68, 107] on icon at bounding box center [70, 107] width 4 height 4
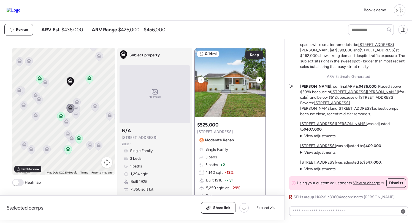
scroll to position [90, 0]
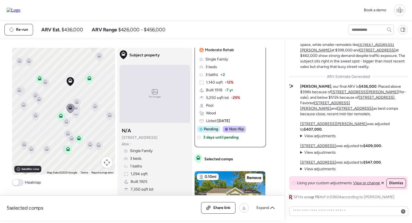
click at [232, 87] on div "Single Family 3 beds 3 baths + 2 1,140 sqft -12% Built 1918 -7 yr 5,250 sqft lo…" at bounding box center [230, 90] width 66 height 67
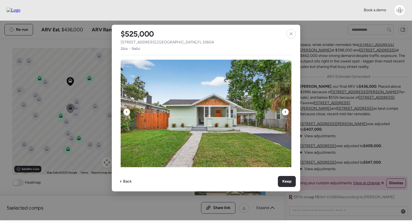
scroll to position [118, 0]
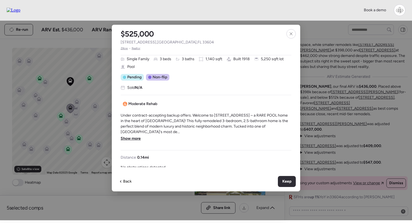
click at [134, 136] on span "Show more" at bounding box center [131, 139] width 20 height 6
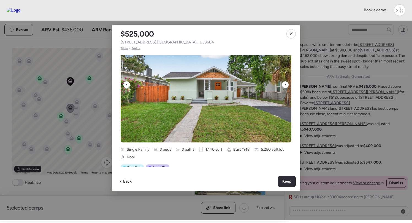
scroll to position [41, 0]
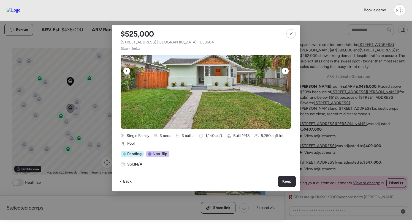
click at [285, 73] on icon at bounding box center [285, 71] width 2 height 7
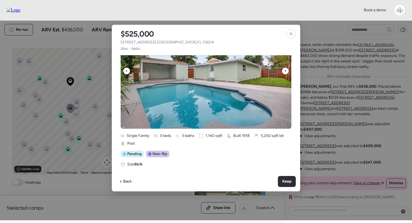
click at [285, 73] on icon at bounding box center [285, 71] width 2 height 7
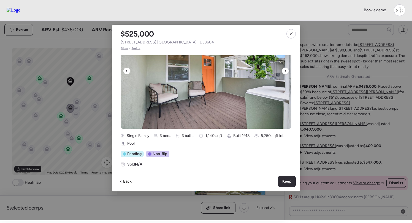
click at [285, 73] on icon at bounding box center [285, 71] width 2 height 7
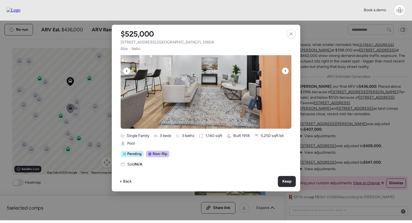
click at [285, 73] on icon at bounding box center [285, 71] width 2 height 7
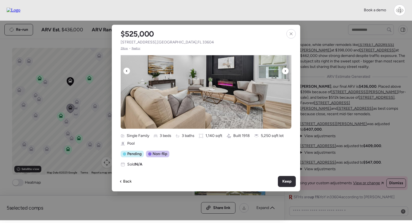
click at [285, 73] on icon at bounding box center [285, 71] width 2 height 7
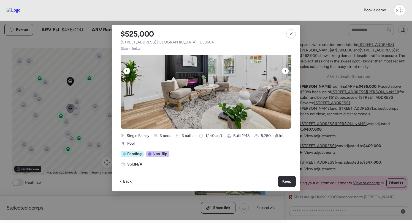
click at [285, 73] on icon at bounding box center [285, 71] width 2 height 7
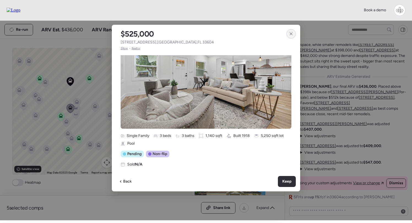
click at [290, 37] on div at bounding box center [290, 33] width 9 height 9
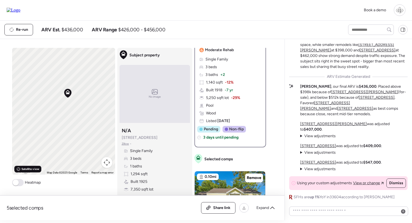
click at [32, 167] on div "Satellite view" at bounding box center [27, 169] width 27 height 7
drag, startPoint x: 64, startPoint y: 66, endPoint x: 64, endPoint y: 96, distance: 30.0
click at [64, 96] on div "To navigate, press the arrow keys. To activate drag with keyboard, press Alt + …" at bounding box center [63, 111] width 103 height 127
click at [29, 171] on span "Road view" at bounding box center [27, 169] width 13 height 4
click at [101, 104] on icon at bounding box center [102, 100] width 8 height 9
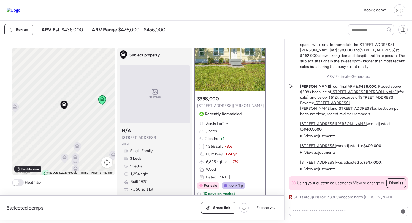
scroll to position [0, 0]
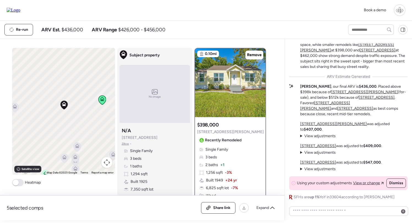
click at [17, 110] on icon at bounding box center [14, 107] width 7 height 9
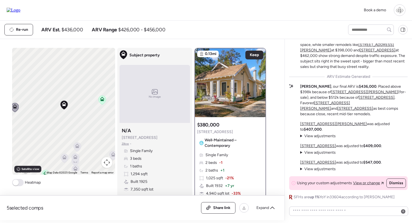
click at [124, 144] on span "Zillow" at bounding box center [125, 144] width 7 height 4
click at [93, 97] on icon at bounding box center [94, 98] width 4 height 4
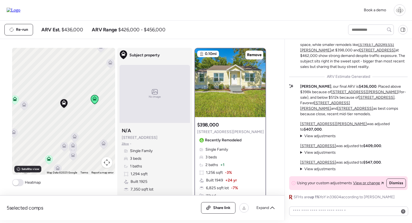
click at [22, 105] on icon at bounding box center [24, 103] width 4 height 2
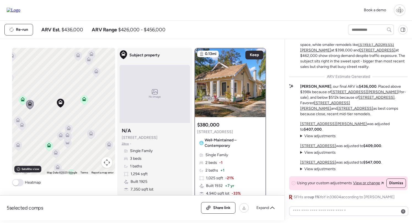
click at [21, 101] on icon at bounding box center [23, 101] width 4 height 2
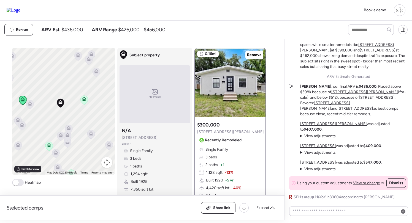
click at [350, 111] on u "[STREET_ADDRESS][PERSON_NAME]" at bounding box center [325, 106] width 50 height 10
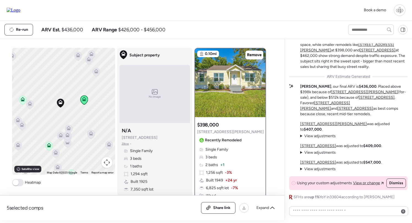
click at [331, 94] on u "[STREET_ADDRESS][PERSON_NAME]" at bounding box center [364, 92] width 67 height 5
click at [359, 100] on u "[STREET_ADDRESS]" at bounding box center [377, 97] width 36 height 5
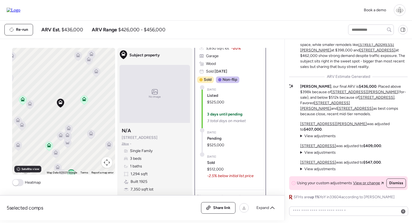
scroll to position [140, 0]
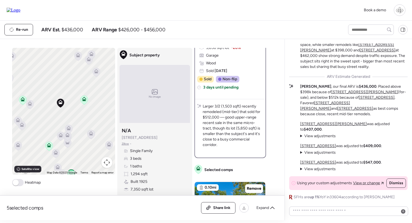
click at [127, 148] on div "Subject property N/A 6810 N Branch Ave Zillow • Single Family 3 beds 1 baths 1,…" at bounding box center [155, 167] width 70 height 85
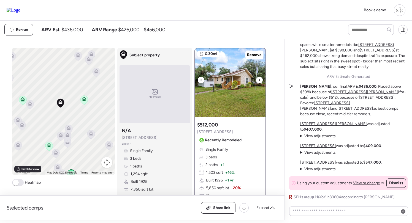
scroll to position [0, 0]
click at [219, 100] on img at bounding box center [230, 82] width 70 height 69
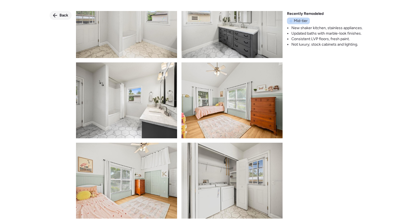
click at [64, 15] on span "Back" at bounding box center [63, 16] width 9 height 6
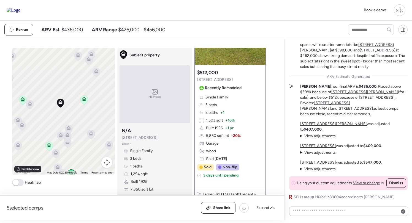
scroll to position [95, 0]
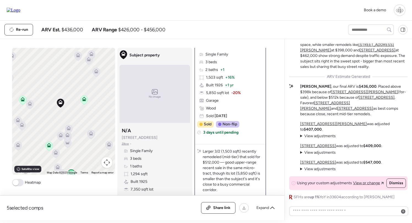
click at [316, 136] on span "View adjustments" at bounding box center [319, 136] width 31 height 5
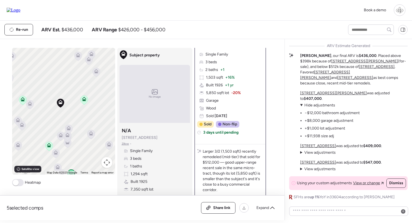
click at [321, 107] on span "Hide adjustments" at bounding box center [319, 105] width 31 height 5
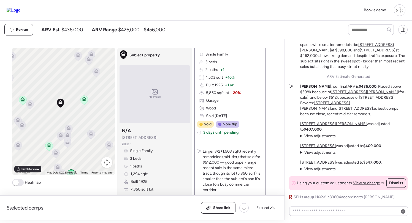
click at [322, 154] on span "View adjustments" at bounding box center [319, 152] width 31 height 5
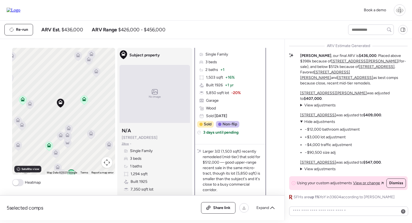
click at [319, 124] on span "Hide adjustments" at bounding box center [319, 122] width 31 height 5
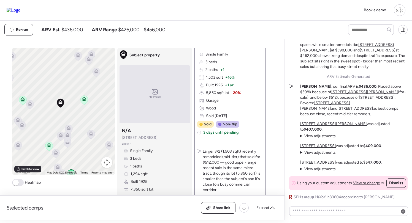
click at [314, 170] on span "View adjustments" at bounding box center [319, 169] width 31 height 5
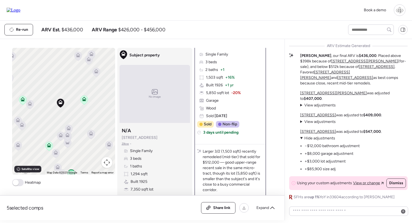
click at [316, 141] on span "Hide adjustments" at bounding box center [319, 138] width 31 height 5
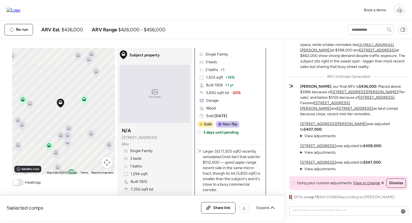
click at [70, 129] on icon at bounding box center [68, 128] width 4 height 4
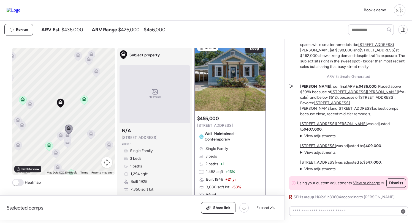
scroll to position [0, 0]
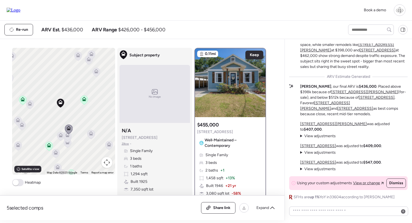
click at [91, 132] on icon at bounding box center [91, 133] width 4 height 4
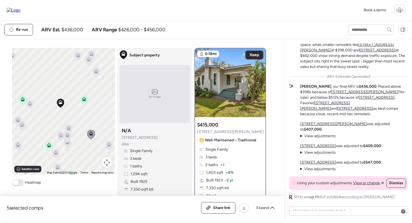
click at [29, 105] on icon at bounding box center [30, 105] width 4 height 2
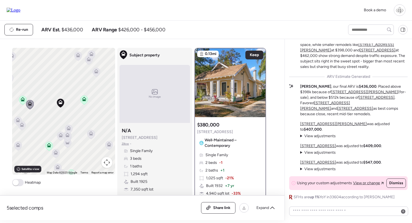
drag, startPoint x: 15, startPoint y: 124, endPoint x: 18, endPoint y: 127, distance: 4.5
click at [15, 124] on icon at bounding box center [18, 120] width 8 height 9
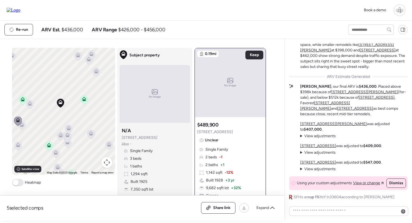
click at [19, 128] on icon at bounding box center [21, 125] width 7 height 9
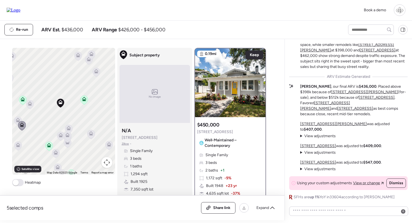
click at [21, 100] on icon at bounding box center [22, 99] width 4 height 4
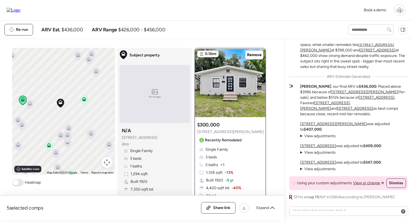
click at [88, 101] on div "To navigate, press the arrow keys. To activate drag with keyboard, press Alt + …" at bounding box center [63, 111] width 103 height 127
click at [84, 99] on icon at bounding box center [84, 99] width 4 height 4
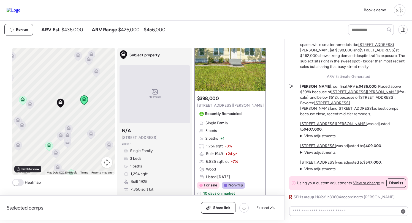
scroll to position [27, 0]
click at [21, 100] on icon at bounding box center [23, 101] width 4 height 2
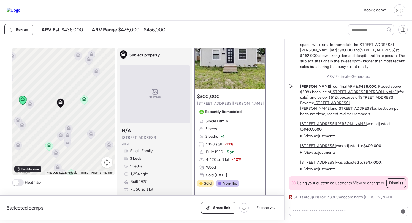
scroll to position [29, 0]
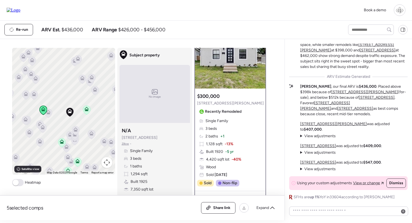
click at [62, 145] on icon at bounding box center [61, 142] width 7 height 9
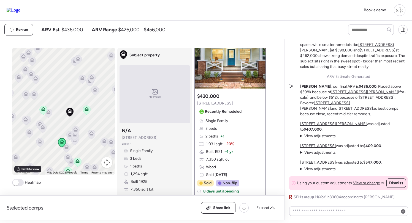
scroll to position [0, 0]
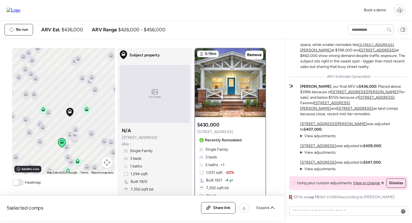
click at [76, 162] on icon at bounding box center [77, 163] width 4 height 2
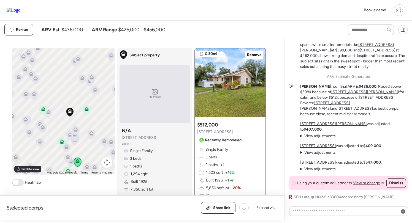
click at [90, 131] on icon at bounding box center [91, 134] width 7 height 9
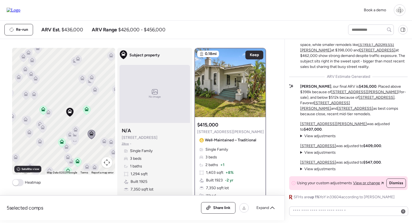
click at [75, 131] on icon at bounding box center [76, 131] width 4 height 2
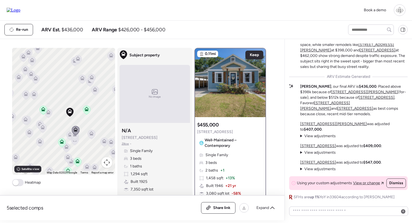
click at [104, 140] on icon at bounding box center [104, 140] width 4 height 2
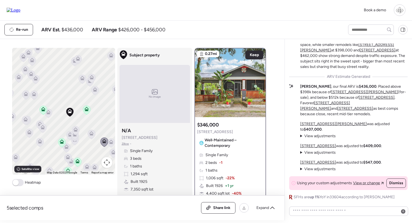
click at [110, 142] on icon at bounding box center [111, 142] width 4 height 4
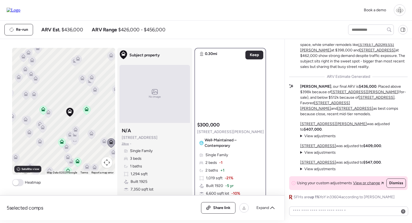
click at [71, 141] on div at bounding box center [75, 136] width 8 height 10
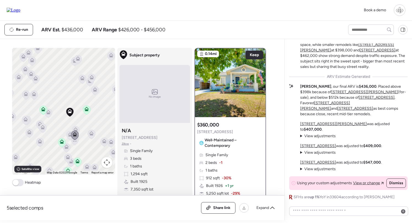
click at [73, 148] on div "To navigate, press the arrow keys. To activate drag with keyboard, press Alt + …" at bounding box center [63, 111] width 103 height 127
click at [74, 147] on div "To navigate, press the arrow keys. To activate drag with keyboard, press Alt + …" at bounding box center [63, 111] width 103 height 127
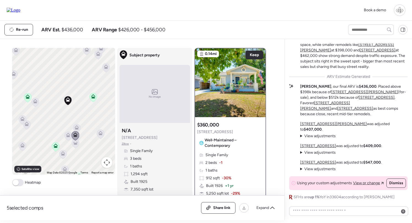
click at [75, 148] on icon at bounding box center [75, 143] width 7 height 9
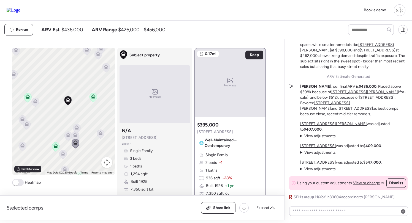
click at [64, 156] on icon at bounding box center [62, 154] width 7 height 9
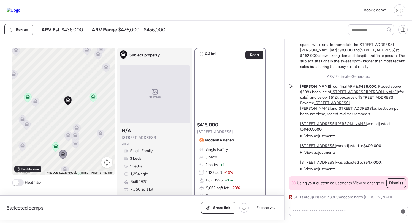
click at [65, 170] on icon at bounding box center [65, 169] width 4 height 4
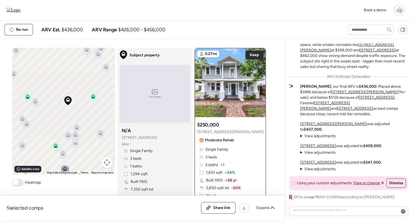
click at [29, 124] on icon at bounding box center [26, 125] width 7 height 9
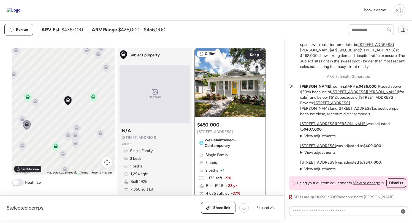
click at [19, 119] on icon at bounding box center [22, 119] width 7 height 9
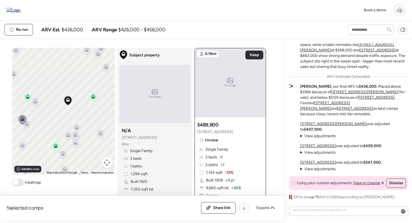
click at [21, 145] on icon at bounding box center [22, 144] width 4 height 2
click at [78, 126] on icon at bounding box center [76, 127] width 4 height 4
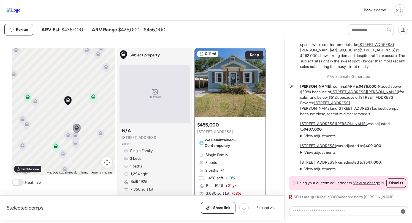
click at [70, 135] on icon at bounding box center [68, 134] width 4 height 2
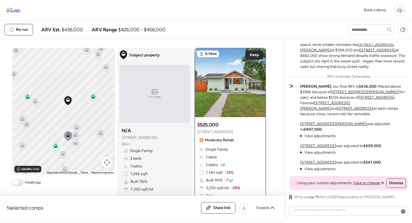
click at [94, 97] on icon at bounding box center [93, 98] width 4 height 2
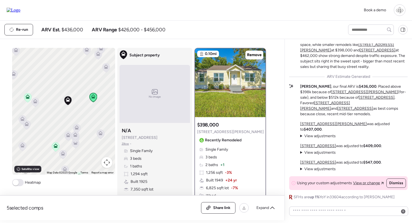
click at [76, 128] on icon at bounding box center [76, 127] width 4 height 4
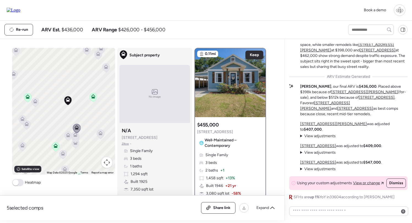
click at [75, 136] on icon at bounding box center [75, 136] width 4 height 2
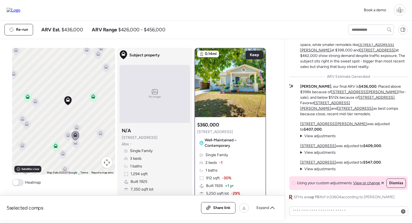
click at [66, 137] on icon at bounding box center [68, 135] width 4 height 4
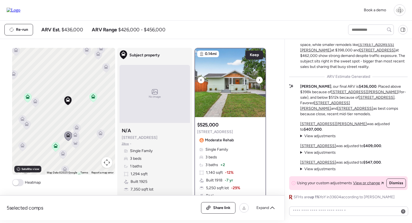
click at [220, 82] on img at bounding box center [230, 82] width 70 height 69
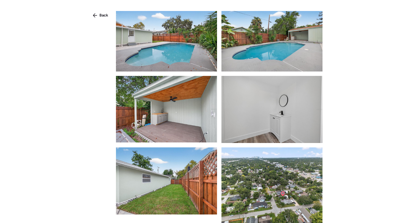
scroll to position [796, 0]
click at [285, 182] on img at bounding box center [271, 186] width 101 height 76
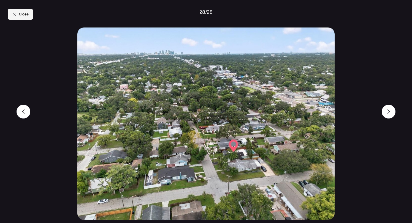
click at [25, 9] on div "Close" at bounding box center [20, 14] width 25 height 11
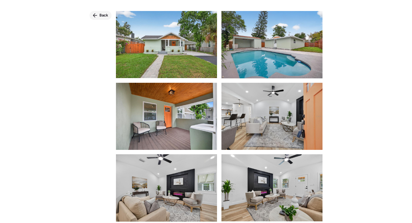
click at [99, 12] on div "Back" at bounding box center [100, 15] width 22 height 9
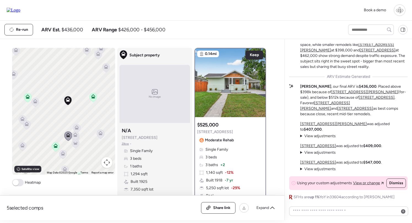
click at [62, 155] on icon at bounding box center [63, 155] width 4 height 2
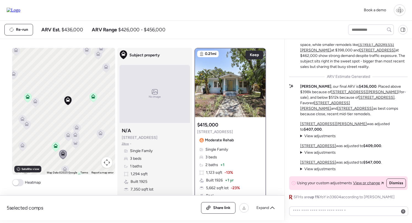
click at [76, 144] on icon at bounding box center [76, 144] width 4 height 2
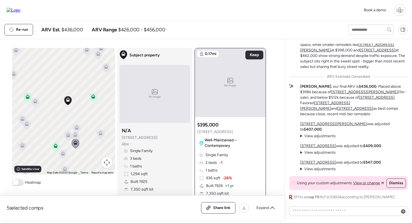
click at [101, 131] on icon at bounding box center [100, 134] width 7 height 9
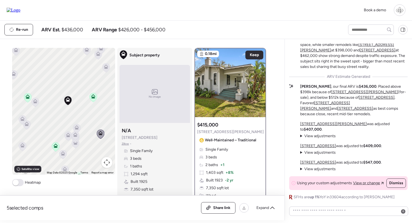
click at [75, 126] on icon at bounding box center [76, 127] width 4 height 4
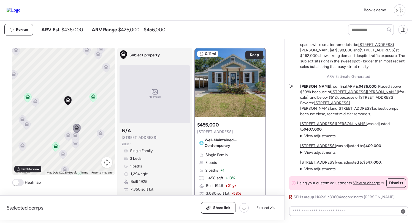
click at [67, 134] on icon at bounding box center [68, 134] width 4 height 2
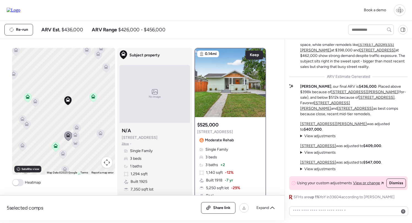
click at [75, 145] on icon at bounding box center [75, 143] width 7 height 9
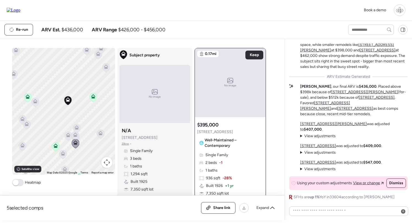
click at [27, 123] on icon at bounding box center [27, 124] width 4 height 4
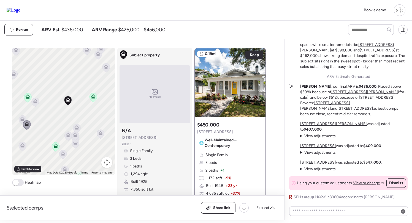
click at [21, 117] on icon at bounding box center [22, 119] width 4 height 4
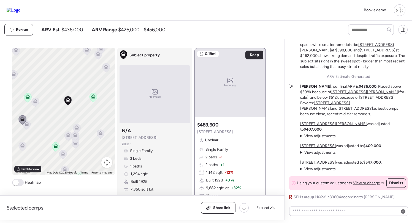
click at [36, 103] on icon at bounding box center [35, 103] width 4 height 2
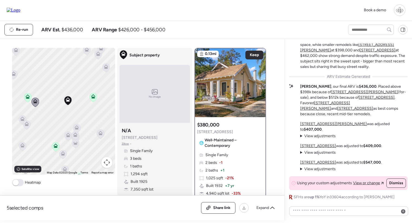
click at [330, 171] on span "View adjustments" at bounding box center [319, 169] width 31 height 5
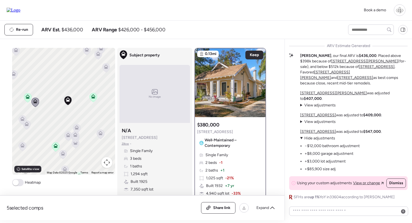
click at [316, 133] on u "[STREET_ADDRESS]" at bounding box center [318, 131] width 36 height 5
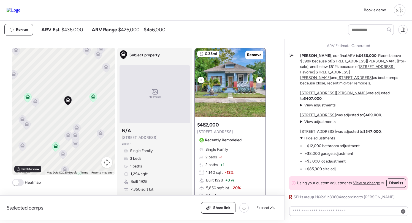
scroll to position [0, 0]
click at [237, 82] on img at bounding box center [230, 82] width 70 height 69
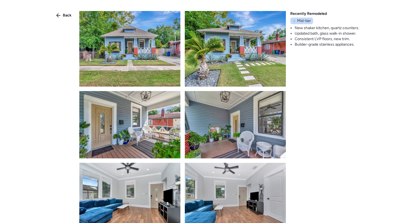
scroll to position [97, 0]
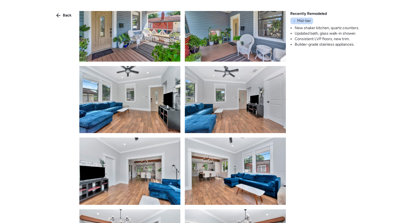
click at [51, 18] on div "Back Recently Remodeled Mid-tier New shaker kitchen, quartz counters. Updated b…" at bounding box center [206, 121] width 412 height 243
click at [65, 15] on span "Back" at bounding box center [67, 16] width 9 height 6
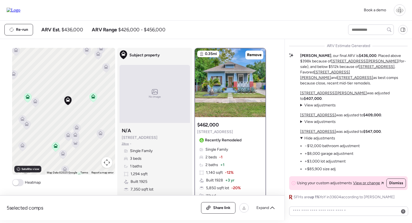
click at [307, 140] on span "Hide adjustments" at bounding box center [319, 138] width 31 height 5
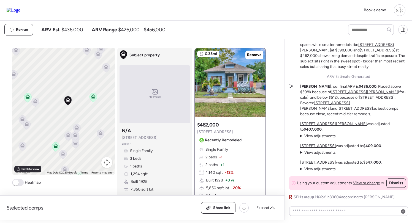
click at [308, 137] on span "View adjustments" at bounding box center [319, 136] width 31 height 5
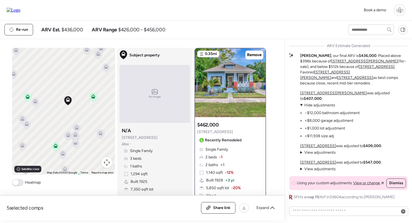
click at [317, 106] on span "Hide adjustments" at bounding box center [319, 105] width 31 height 5
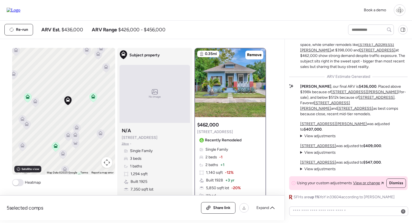
click at [311, 156] on summary "View adjustments Hide adjustments" at bounding box center [318, 153] width 36 height 6
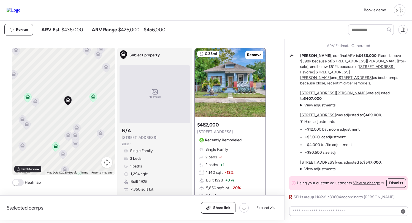
click at [311, 153] on li "−$90,500 size adj" at bounding box center [320, 153] width 31 height 6
click at [317, 123] on span "Hide adjustments" at bounding box center [319, 122] width 31 height 5
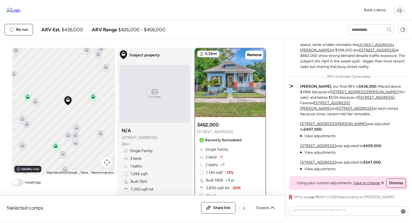
scroll to position [0, 0]
click at [350, 111] on u "[STREET_ADDRESS][PERSON_NAME]" at bounding box center [325, 106] width 50 height 10
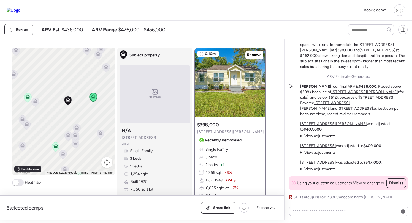
click at [373, 111] on u "[STREET_ADDRESS]" at bounding box center [355, 108] width 36 height 5
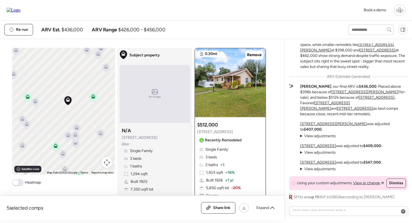
click at [311, 117] on p "Liam , our final ARV is $436,000 . Placed above $398k because of 6812 N Navin A…" at bounding box center [353, 100] width 107 height 33
click at [359, 100] on u "[STREET_ADDRESS]" at bounding box center [377, 97] width 36 height 5
click at [331, 94] on u "[STREET_ADDRESS][PERSON_NAME]" at bounding box center [364, 92] width 67 height 5
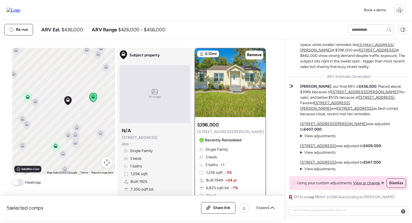
click at [310, 126] on u "[STREET_ADDRESS][PERSON_NAME]" at bounding box center [333, 124] width 67 height 5
click at [314, 151] on span "View adjustments" at bounding box center [319, 152] width 31 height 5
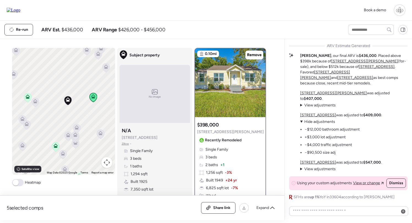
click at [316, 123] on span "Hide adjustments" at bounding box center [319, 122] width 31 height 5
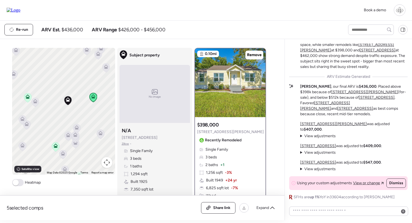
click at [315, 162] on u "[STREET_ADDRESS]" at bounding box center [318, 162] width 36 height 5
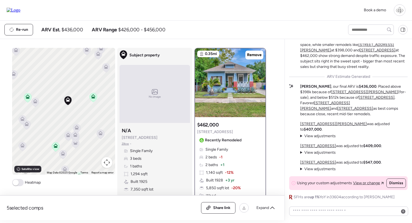
click at [315, 145] on u "[STREET_ADDRESS]" at bounding box center [318, 146] width 36 height 5
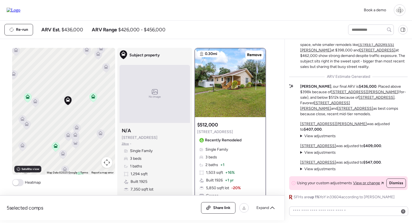
click at [315, 126] on u "[STREET_ADDRESS][PERSON_NAME]" at bounding box center [333, 124] width 67 height 5
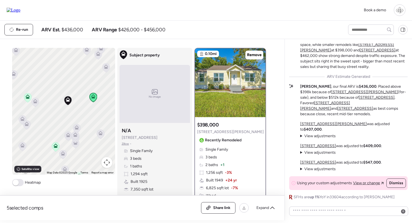
click at [321, 170] on span "View adjustments" at bounding box center [319, 169] width 31 height 5
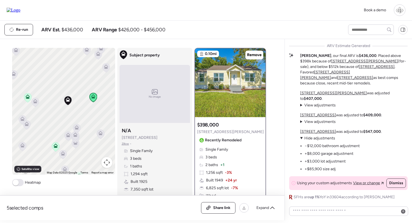
click at [325, 138] on span "Hide adjustments" at bounding box center [319, 138] width 31 height 5
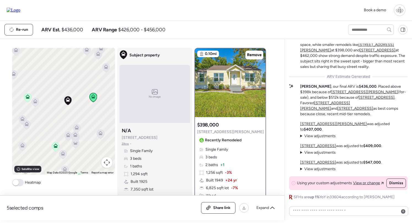
click at [311, 151] on span "View adjustments" at bounding box center [319, 152] width 31 height 5
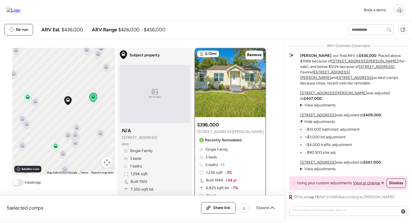
click at [316, 122] on span "Hide adjustments" at bounding box center [319, 122] width 31 height 5
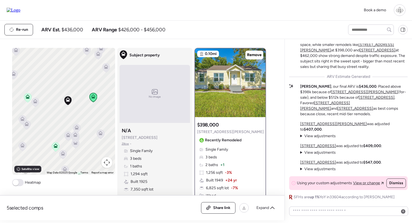
click at [310, 135] on span "View adjustments" at bounding box center [319, 136] width 31 height 5
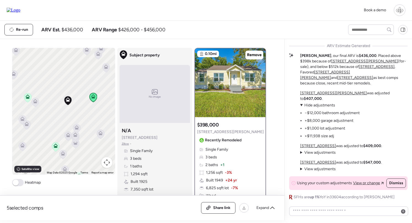
click at [319, 106] on span "Hide adjustments" at bounding box center [319, 105] width 31 height 5
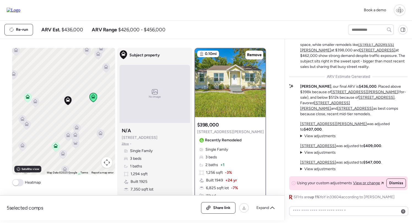
click at [32, 101] on icon at bounding box center [34, 102] width 7 height 9
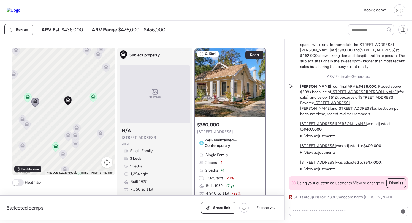
click at [22, 118] on icon at bounding box center [22, 119] width 4 height 4
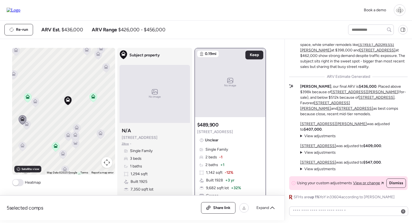
click at [26, 123] on icon at bounding box center [22, 119] width 8 height 9
click at [27, 126] on icon at bounding box center [27, 125] width 4 height 2
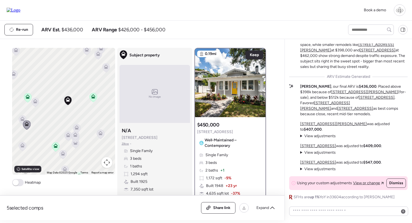
click at [77, 128] on icon at bounding box center [76, 127] width 4 height 4
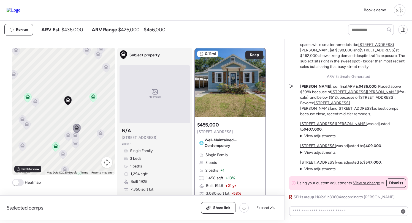
click at [102, 133] on icon at bounding box center [100, 132] width 4 height 2
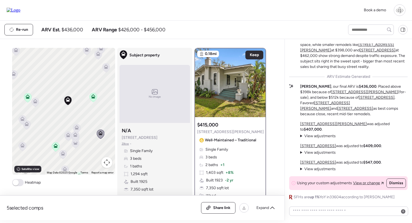
click at [74, 135] on icon at bounding box center [75, 134] width 4 height 2
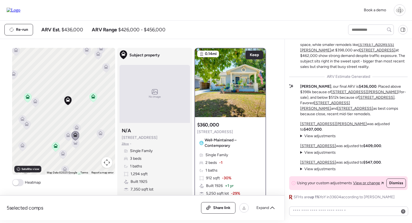
click at [77, 151] on div "To navigate, press the arrow keys. To activate drag with keyboard, press Alt + …" at bounding box center [63, 111] width 103 height 127
click at [75, 144] on icon at bounding box center [76, 144] width 4 height 2
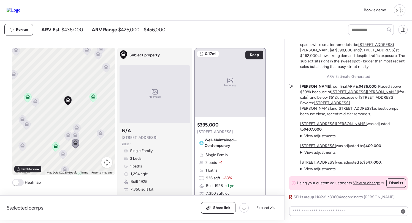
click at [56, 147] on icon at bounding box center [56, 147] width 4 height 2
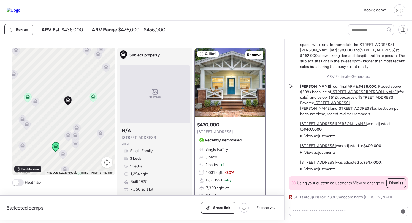
click at [64, 153] on icon at bounding box center [63, 152] width 4 height 2
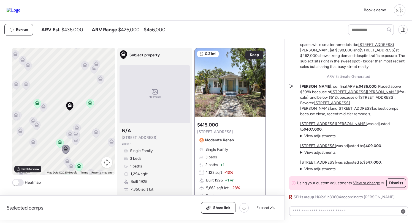
click at [66, 161] on icon at bounding box center [67, 160] width 4 height 2
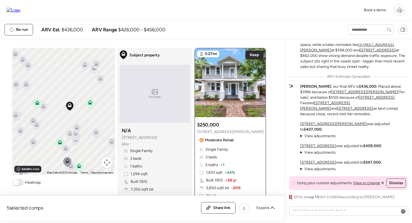
click at [70, 168] on div at bounding box center [67, 163] width 8 height 10
click at [70, 168] on icon at bounding box center [71, 167] width 4 height 2
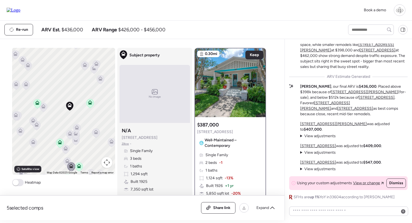
click at [79, 168] on icon at bounding box center [79, 167] width 4 height 2
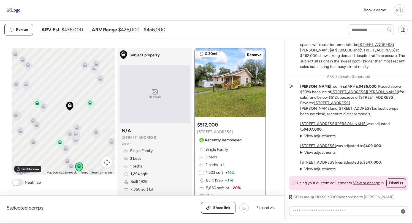
click at [58, 142] on div at bounding box center [60, 144] width 8 height 10
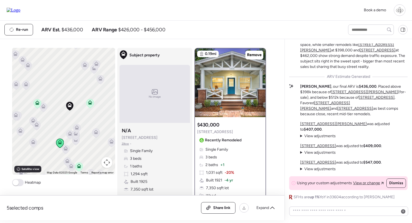
click at [67, 135] on icon at bounding box center [69, 134] width 7 height 9
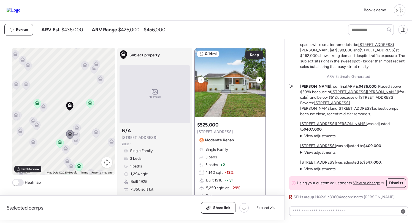
click at [230, 81] on img at bounding box center [230, 82] width 70 height 69
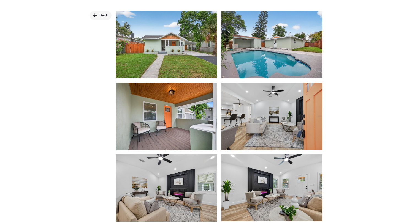
click at [107, 15] on span "Back" at bounding box center [103, 16] width 9 height 6
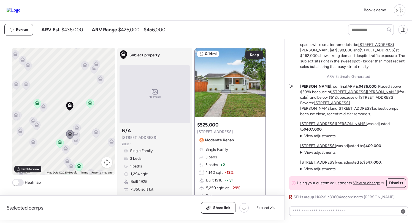
click at [44, 105] on icon at bounding box center [43, 106] width 4 height 4
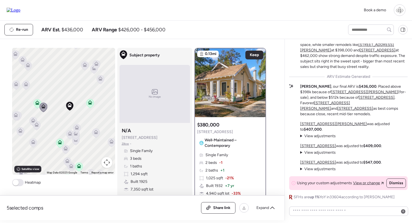
click at [36, 103] on icon at bounding box center [37, 102] width 4 height 2
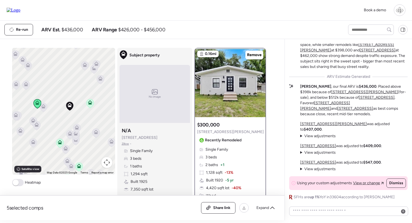
click at [91, 102] on icon at bounding box center [90, 101] width 4 height 2
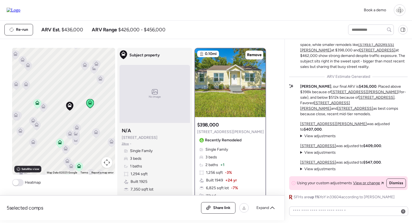
click at [77, 127] on icon at bounding box center [77, 126] width 4 height 2
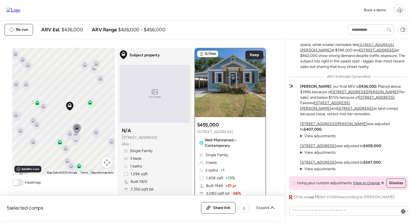
click at [96, 131] on icon at bounding box center [96, 131] width 4 height 2
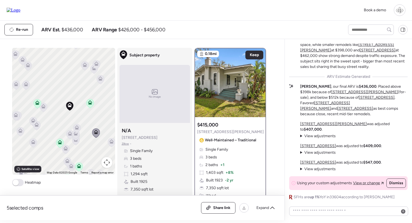
click at [112, 140] on icon at bounding box center [111, 141] width 4 height 4
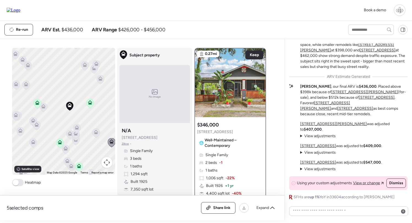
click at [38, 127] on icon at bounding box center [36, 125] width 4 height 4
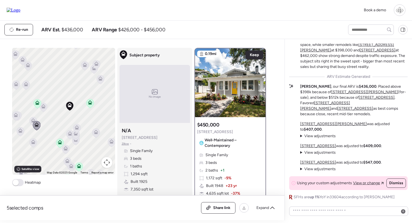
click at [31, 120] on icon at bounding box center [33, 120] width 4 height 4
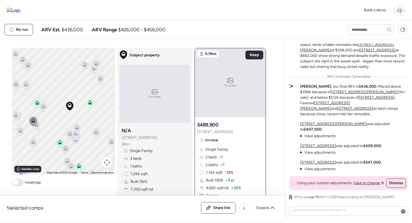
click at [16, 117] on icon at bounding box center [16, 116] width 4 height 2
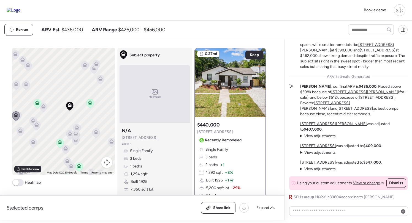
click at [21, 132] on icon at bounding box center [20, 132] width 4 height 2
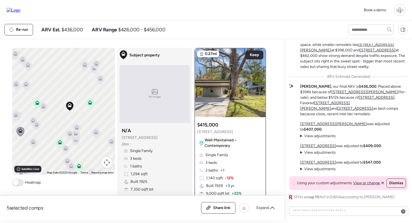
click at [32, 146] on icon at bounding box center [32, 143] width 7 height 9
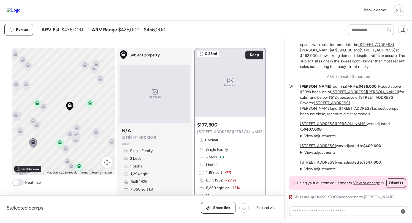
click at [37, 124] on icon at bounding box center [36, 125] width 4 height 4
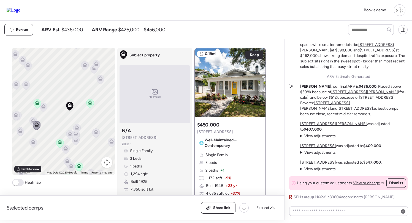
click at [32, 119] on icon at bounding box center [33, 120] width 4 height 4
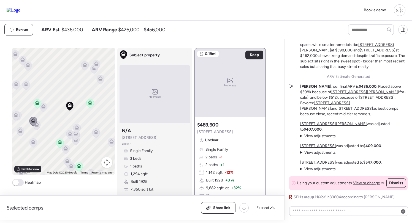
click at [45, 107] on icon at bounding box center [43, 105] width 4 height 2
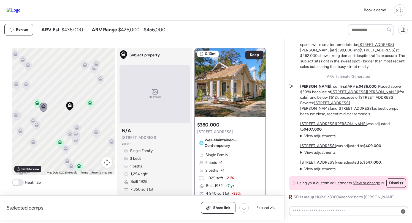
click at [77, 128] on icon at bounding box center [77, 127] width 4 height 4
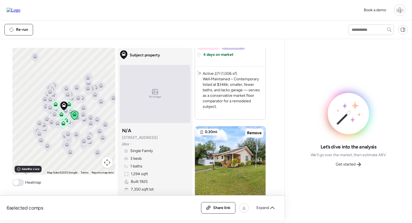
scroll to position [502, 0]
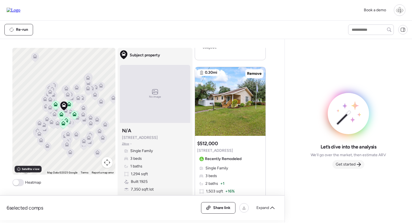
click at [349, 166] on span "Get started" at bounding box center [346, 165] width 20 height 6
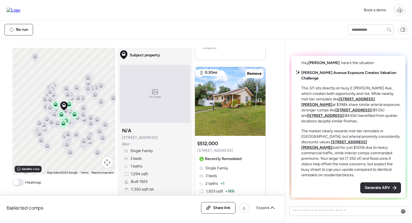
click at [328, 107] on u "[STREET_ADDRESS][PERSON_NAME]" at bounding box center [338, 102] width 74 height 10
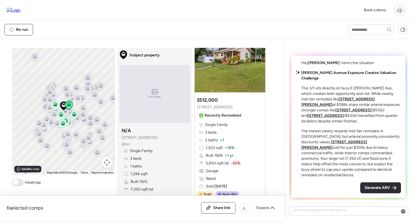
scroll to position [0, 0]
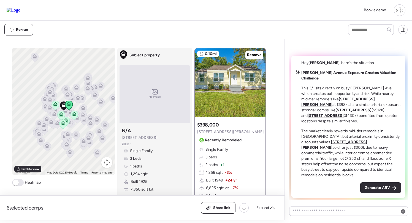
click at [331, 118] on u "[STREET_ADDRESS]" at bounding box center [326, 115] width 36 height 5
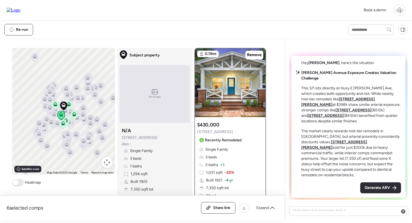
click at [361, 113] on u "[STREET_ADDRESS]" at bounding box center [353, 110] width 36 height 5
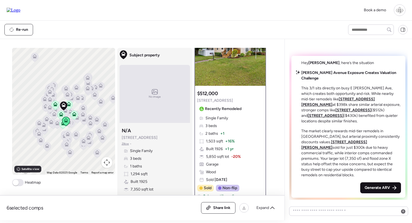
scroll to position [32, 0]
click at [382, 188] on span "Generate ARV" at bounding box center [377, 188] width 25 height 6
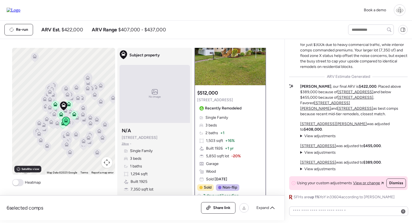
click at [323, 137] on span "View adjustments" at bounding box center [319, 136] width 31 height 5
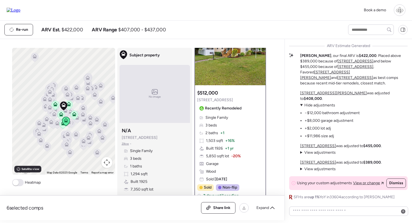
click at [319, 153] on span "View adjustments" at bounding box center [319, 152] width 31 height 5
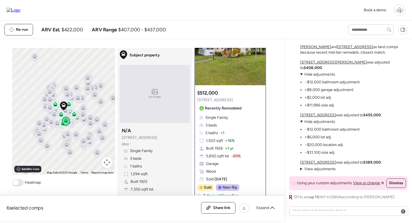
click at [324, 167] on span "View adjustments" at bounding box center [319, 169] width 31 height 5
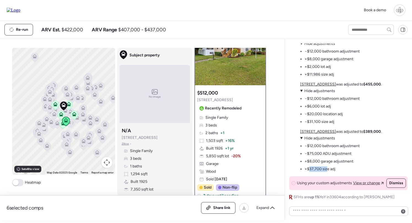
drag, startPoint x: 308, startPoint y: 168, endPoint x: 327, endPoint y: 168, distance: 18.7
click at [327, 168] on li "+$37,700 size adj" at bounding box center [320, 170] width 31 height 6
drag, startPoint x: 309, startPoint y: 155, endPoint x: 333, endPoint y: 155, distance: 24.2
click at [333, 155] on li "−$75,000 ADU adjustment" at bounding box center [328, 154] width 47 height 6
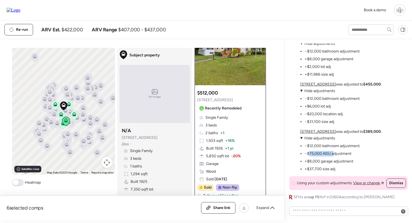
click at [333, 155] on li "−$75,000 ADU adjustment" at bounding box center [328, 154] width 47 height 6
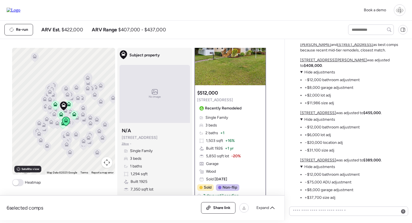
scroll to position [-29, 0]
drag, startPoint x: 315, startPoint y: 83, endPoint x: 330, endPoint y: 83, distance: 14.3
click at [330, 83] on li "−$12,000 bathroom adjustment" at bounding box center [332, 81] width 55 height 6
drag, startPoint x: 317, startPoint y: 91, endPoint x: 336, endPoint y: 91, distance: 18.5
click at [336, 91] on li "+$8,000 garage adjustment" at bounding box center [329, 89] width 49 height 6
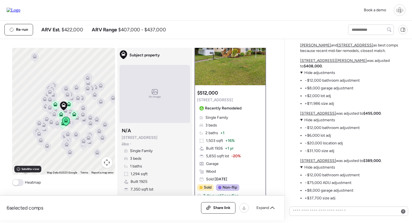
click at [316, 102] on li "+$11,986 size adj" at bounding box center [319, 104] width 29 height 6
click at [313, 63] on u "[STREET_ADDRESS][PERSON_NAME]" at bounding box center [333, 60] width 67 height 5
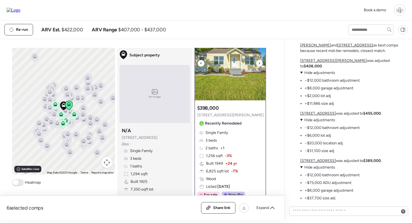
scroll to position [17, 0]
click at [318, 161] on u "[STREET_ADDRESS]" at bounding box center [318, 161] width 36 height 5
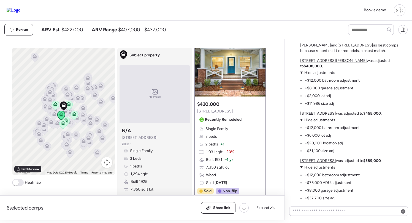
scroll to position [26, 0]
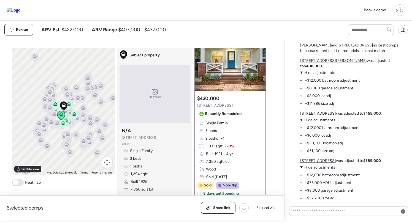
click at [317, 115] on u "[STREET_ADDRESS]" at bounding box center [318, 113] width 36 height 5
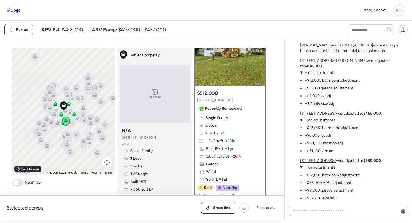
scroll to position [32, 0]
click at [327, 205] on div at bounding box center [348, 211] width 118 height 12
click at [326, 209] on textarea at bounding box center [349, 212] width 114 height 8
type textarea "**********"
click at [314, 111] on u "[STREET_ADDRESS]" at bounding box center [318, 113] width 36 height 5
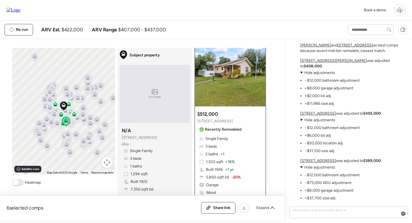
scroll to position [15, 0]
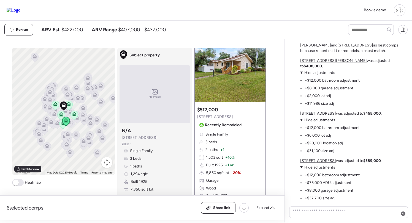
click at [319, 113] on u "[STREET_ADDRESS]" at bounding box center [318, 113] width 36 height 5
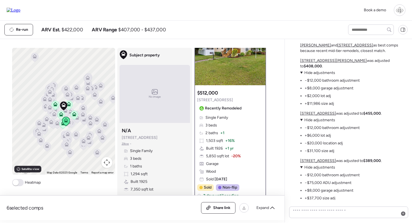
scroll to position [43, 0]
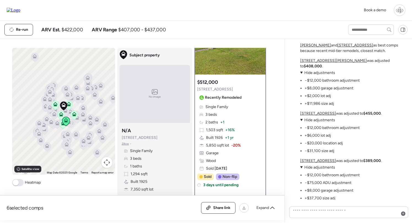
click at [311, 160] on u "[STREET_ADDRESS]" at bounding box center [318, 161] width 36 height 5
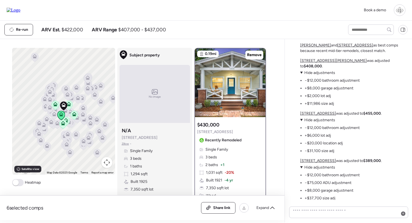
scroll to position [27, 0]
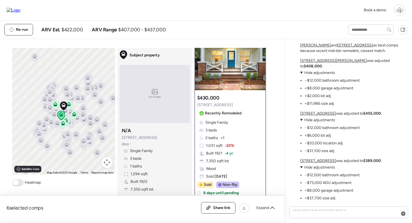
drag, startPoint x: 340, startPoint y: 162, endPoint x: 300, endPoint y: 161, distance: 40.2
click at [300, 161] on p "6600 N Wellington Ave was adjusted to $389,000 ." at bounding box center [341, 161] width 82 height 6
copy u "[STREET_ADDRESS]"
click at [329, 214] on textarea at bounding box center [349, 213] width 114 height 10
paste textarea "**********"
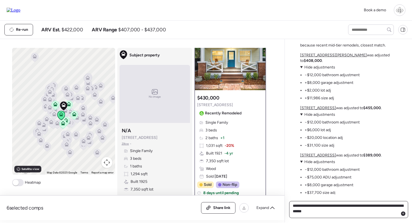
type textarea "**********"
click at [316, 109] on u "[STREET_ADDRESS]" at bounding box center [318, 108] width 36 height 5
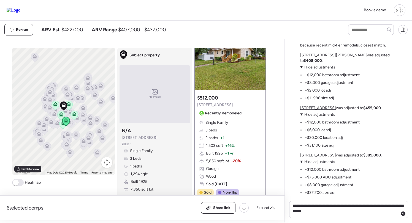
scroll to position [0, 0]
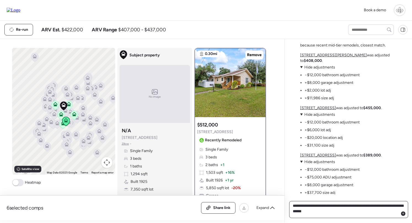
click at [358, 215] on textarea "**********" at bounding box center [349, 209] width 114 height 15
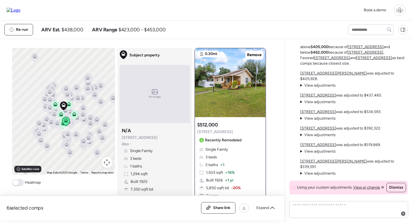
click at [318, 114] on u "[STREET_ADDRESS]" at bounding box center [318, 112] width 36 height 5
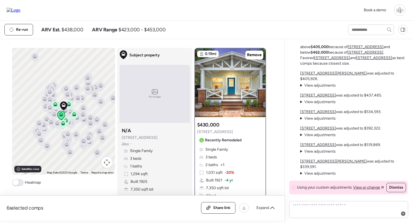
scroll to position [16, 0]
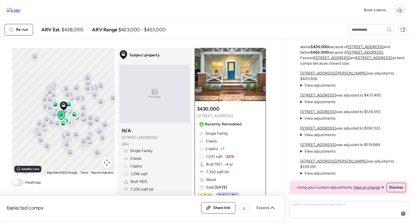
click at [320, 154] on div "200 E Fern St was adjusted to $519,869. View adjustments Hide adjustments −$12,…" at bounding box center [340, 148] width 81 height 12
click at [320, 147] on u "[STREET_ADDRESS]" at bounding box center [318, 145] width 36 height 5
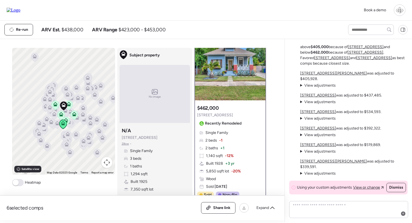
scroll to position [18, 0]
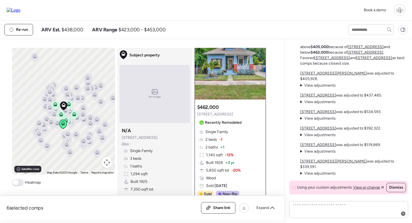
click at [327, 154] on span "View adjustments" at bounding box center [319, 151] width 31 height 5
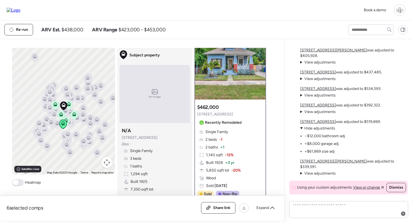
click at [319, 173] on span "View adjustments" at bounding box center [319, 173] width 31 height 5
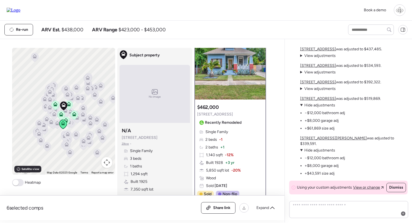
click at [314, 141] on u "[STREET_ADDRESS][PERSON_NAME]" at bounding box center [333, 138] width 67 height 5
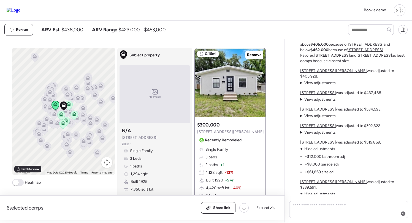
scroll to position [-44, 0]
click at [316, 152] on span "Hide adjustments" at bounding box center [319, 149] width 31 height 5
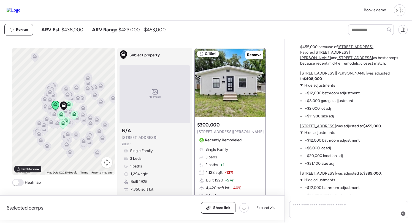
scroll to position [-3, 0]
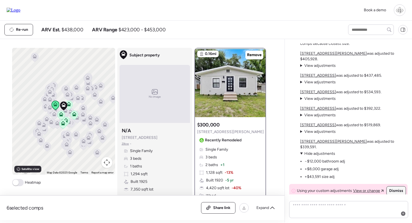
click at [397, 192] on span "Dismiss" at bounding box center [396, 191] width 14 height 6
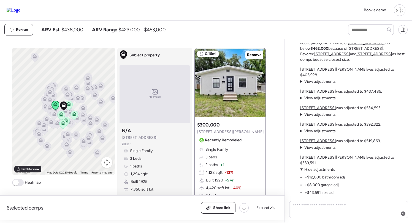
scroll to position [-2, 0]
click at [309, 169] on span "Hide adjustments" at bounding box center [319, 170] width 31 height 5
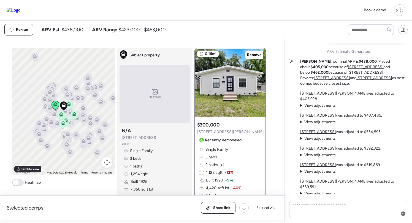
scroll to position [-16, 0]
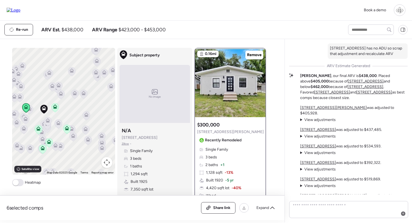
click at [55, 111] on icon at bounding box center [54, 107] width 7 height 9
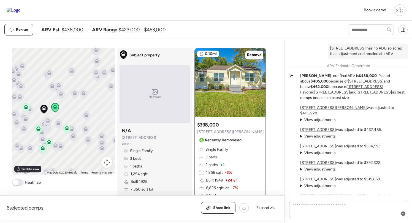
click at [58, 124] on icon at bounding box center [58, 124] width 4 height 2
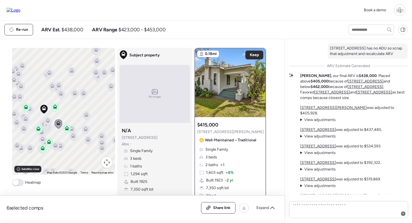
click at [44, 123] on icon at bounding box center [47, 121] width 7 height 9
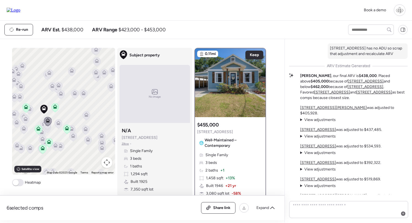
click at [24, 108] on icon at bounding box center [26, 107] width 4 height 4
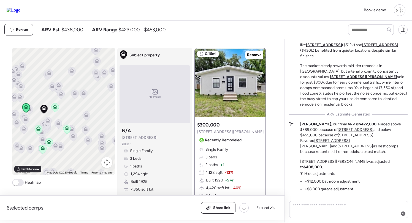
scroll to position [149, 0]
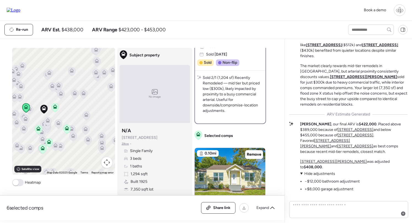
click at [58, 105] on icon at bounding box center [54, 107] width 7 height 9
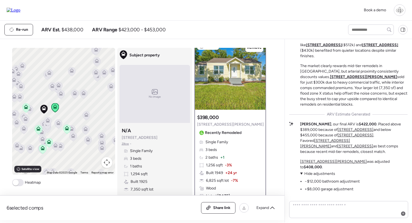
scroll to position [0, 0]
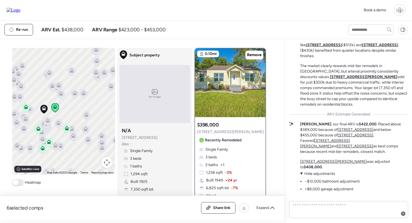
click at [53, 108] on icon at bounding box center [55, 106] width 4 height 4
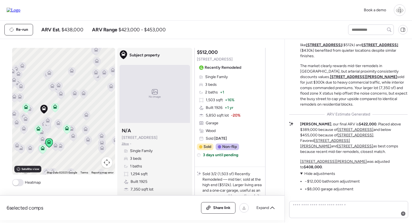
scroll to position [596, 0]
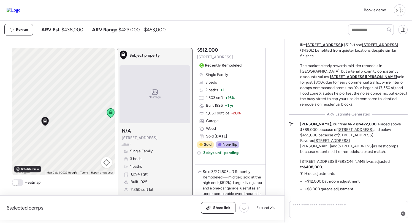
drag, startPoint x: 51, startPoint y: 119, endPoint x: 72, endPoint y: 119, distance: 21.5
click at [72, 119] on div "To navigate, press the arrow keys. To activate drag with keyboard, press Alt + …" at bounding box center [63, 111] width 103 height 127
drag, startPoint x: 160, startPoint y: 138, endPoint x: 121, endPoint y: 140, distance: 39.1
click at [121, 140] on div "Subject property N/A 6810 N Branch Ave Zillow • Single Family 3 beds 1 baths 1,…" at bounding box center [155, 168] width 70 height 85
copy span "[STREET_ADDRESS]"
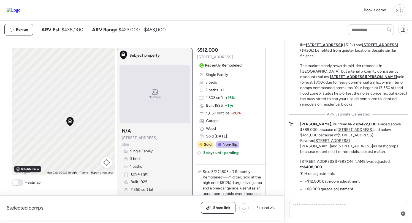
scroll to position [0, 0]
drag, startPoint x: 304, startPoint y: 48, endPoint x: 325, endPoint y: 48, distance: 20.7
click at [325, 15] on strong "Sligh Avenue Exposure Creates Valuation Challenge" at bounding box center [347, 10] width 95 height 10
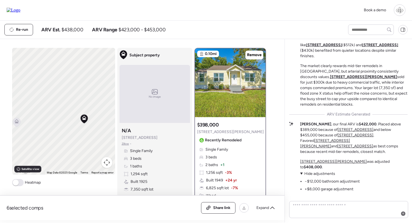
click at [15, 12] on img at bounding box center [14, 10] width 14 height 5
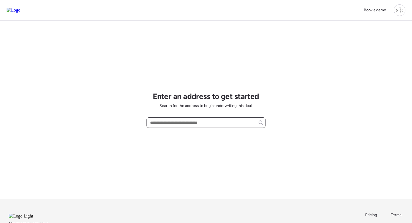
click at [220, 124] on input "text" at bounding box center [206, 123] width 114 height 8
paste input "**********"
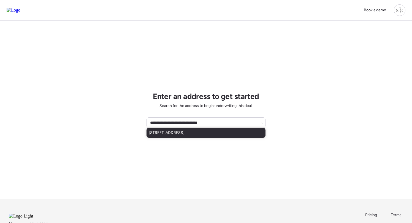
click at [185, 133] on span "[STREET_ADDRESS]" at bounding box center [167, 133] width 36 height 6
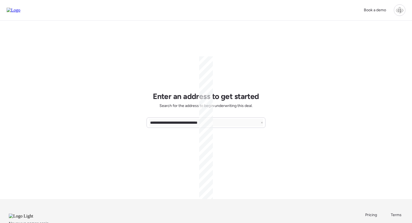
type input "**********"
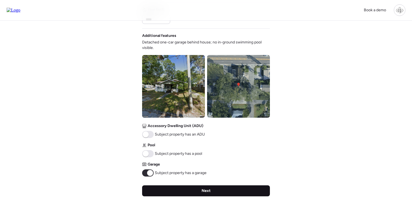
click at [195, 191] on div "Next" at bounding box center [206, 191] width 128 height 11
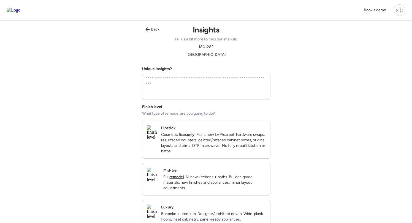
click at [216, 175] on div "Mid-tier Full remodel . All new kitchens + baths. Builder-grade materials, new …" at bounding box center [214, 179] width 102 height 23
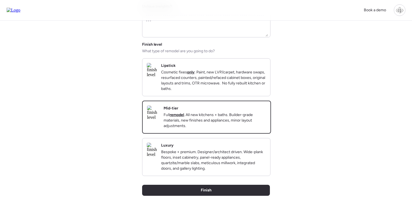
scroll to position [63, 0]
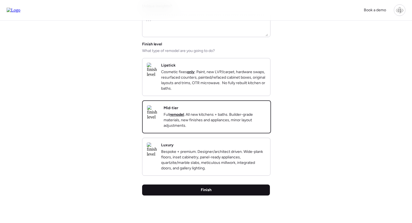
click at [206, 193] on span "Finish" at bounding box center [206, 191] width 11 height 6
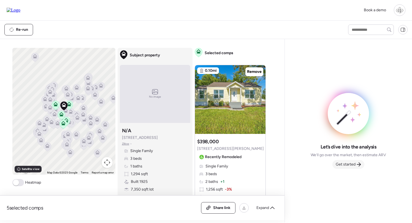
click at [352, 161] on div "Get started" at bounding box center [348, 164] width 32 height 9
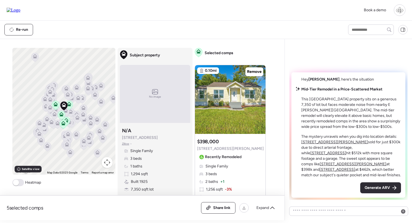
click at [315, 145] on u "[STREET_ADDRESS][PERSON_NAME]" at bounding box center [334, 142] width 67 height 5
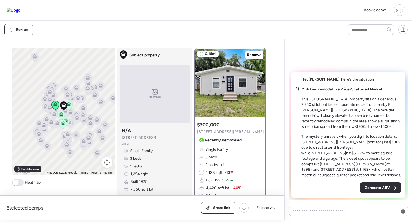
click at [338, 154] on u "[STREET_ADDRESS]" at bounding box center [328, 153] width 36 height 5
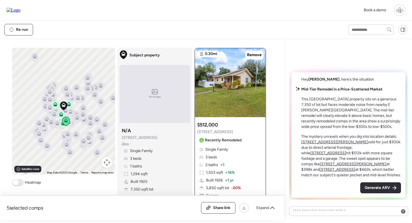
click at [345, 163] on u "[STREET_ADDRESS][PERSON_NAME]" at bounding box center [353, 164] width 67 height 5
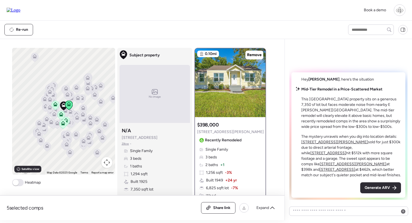
click at [355, 167] on u "[STREET_ADDRESS]" at bounding box center [337, 169] width 36 height 5
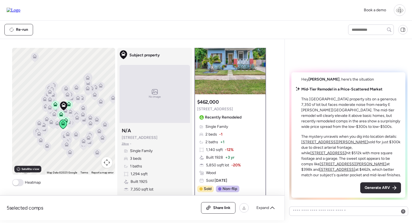
scroll to position [24, 0]
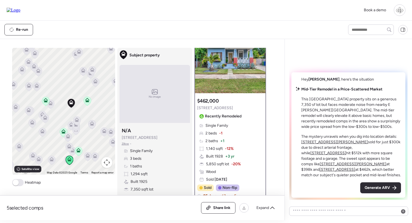
drag, startPoint x: 103, startPoint y: 107, endPoint x: 70, endPoint y: 107, distance: 32.5
click at [70, 107] on icon at bounding box center [71, 103] width 8 height 9
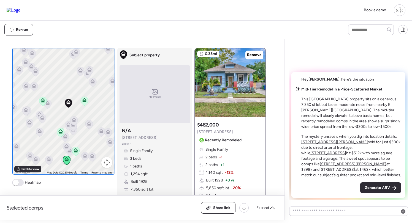
scroll to position [0, 0]
click at [303, 47] on div "Hey [PERSON_NAME] , here’s the situation Mid-Tier Remodel in a Price-Scattered …" at bounding box center [348, 122] width 118 height 157
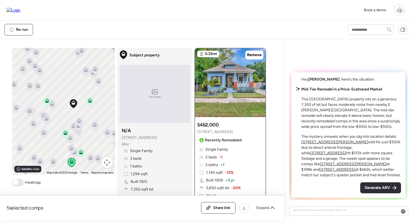
click at [89, 103] on icon at bounding box center [89, 101] width 7 height 9
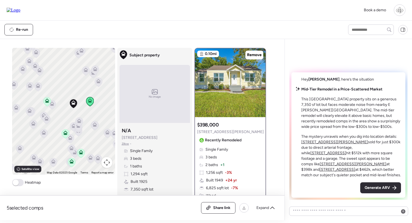
click at [44, 99] on icon at bounding box center [47, 101] width 8 height 9
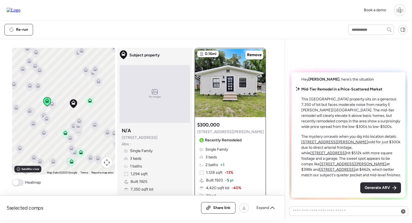
click at [91, 102] on icon at bounding box center [90, 100] width 4 height 4
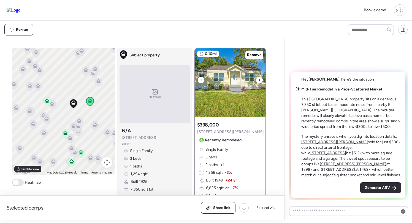
click at [235, 100] on img at bounding box center [230, 82] width 70 height 69
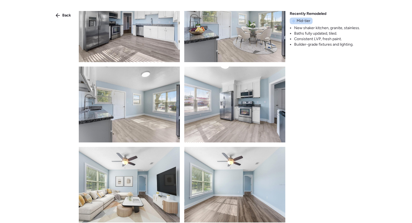
scroll to position [107, 0]
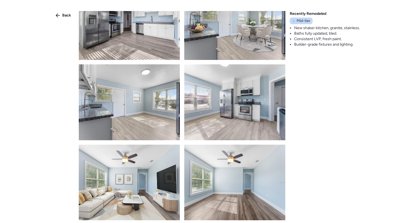
click at [171, 100] on img at bounding box center [129, 102] width 101 height 76
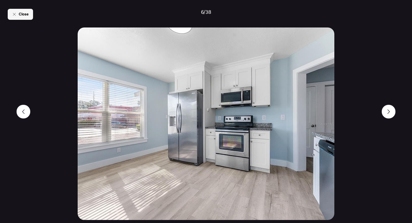
click at [29, 18] on div "Close" at bounding box center [20, 14] width 25 height 11
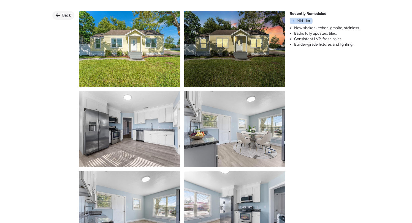
click at [61, 15] on div "Back" at bounding box center [63, 15] width 22 height 9
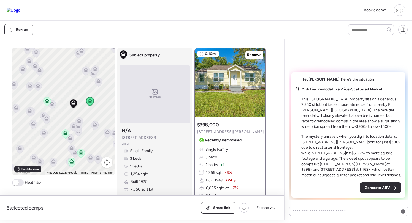
click at [47, 106] on icon at bounding box center [46, 101] width 7 height 9
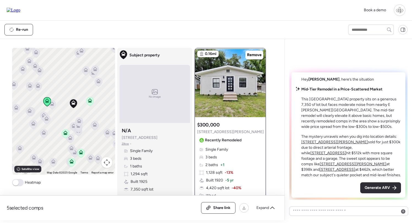
click at [81, 152] on icon at bounding box center [81, 152] width 4 height 4
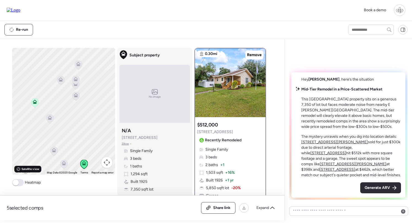
click at [25, 169] on span "Satellite view" at bounding box center [30, 169] width 18 height 4
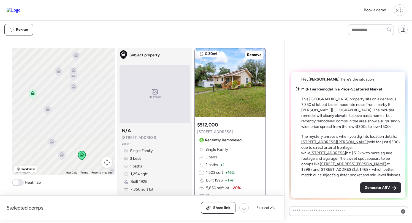
drag, startPoint x: 91, startPoint y: 145, endPoint x: 86, endPoint y: 114, distance: 31.5
click at [86, 114] on div "To navigate, press the arrow keys. To activate drag with keyboard, press Alt + …" at bounding box center [63, 111] width 103 height 127
click at [225, 151] on span "Single Family" at bounding box center [216, 150] width 23 height 6
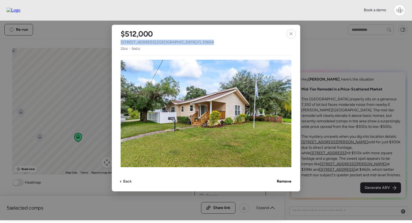
drag, startPoint x: 121, startPoint y: 40, endPoint x: 184, endPoint y: 40, distance: 62.8
click at [184, 40] on div "$512,000 [STREET_ADDRESS] • Realtor" at bounding box center [167, 38] width 111 height 26
copy span "[STREET_ADDRESS]"
click at [294, 35] on div at bounding box center [290, 33] width 9 height 9
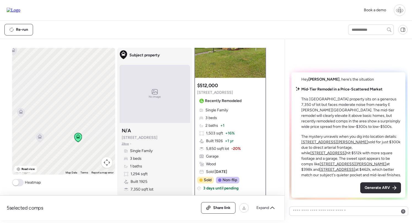
scroll to position [48, 0]
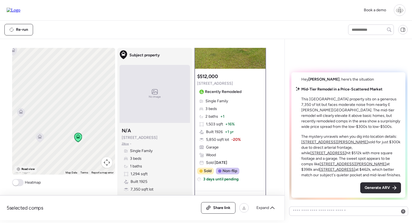
click at [24, 170] on span "Road view" at bounding box center [27, 169] width 13 height 4
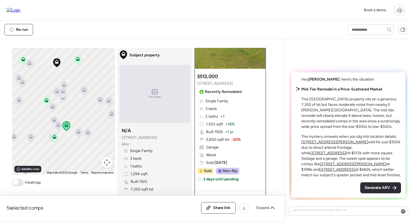
drag, startPoint x: 84, startPoint y: 96, endPoint x: 84, endPoint y: 113, distance: 17.9
click at [84, 96] on div at bounding box center [84, 91] width 8 height 10
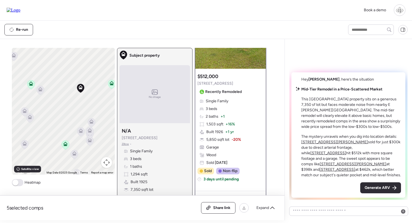
drag, startPoint x: 64, startPoint y: 82, endPoint x: 83, endPoint y: 82, distance: 18.7
click at [83, 82] on div "To activate drag with keyboard, press Alt + Enter. Once in keyboard drag state,…" at bounding box center [63, 111] width 103 height 127
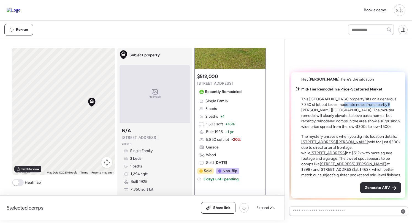
drag, startPoint x: 337, startPoint y: 110, endPoint x: 386, endPoint y: 109, distance: 49.3
click at [386, 109] on p "This [GEOGRAPHIC_DATA] property sits on a generous 7,350 sf lot but faces moder…" at bounding box center [351, 113] width 100 height 33
drag, startPoint x: 328, startPoint y: 116, endPoint x: 360, endPoint y: 116, distance: 31.9
click at [360, 116] on p "This [GEOGRAPHIC_DATA] property sits on a generous 7,350 sf lot but faces moder…" at bounding box center [351, 113] width 100 height 33
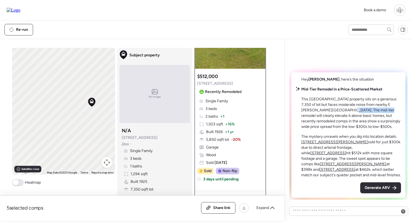
click at [360, 116] on p "This [GEOGRAPHIC_DATA] property sits on a generous 7,350 sf lot but faces moder…" at bounding box center [351, 113] width 100 height 33
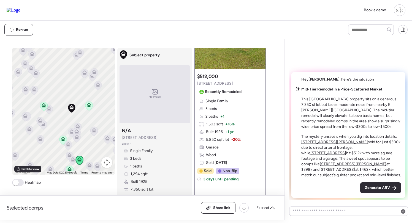
click at [63, 142] on icon at bounding box center [62, 140] width 7 height 9
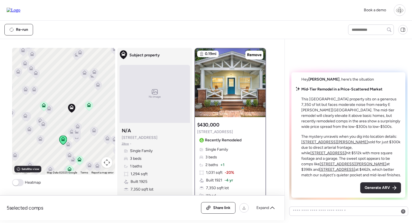
click at [81, 160] on icon at bounding box center [79, 161] width 4 height 2
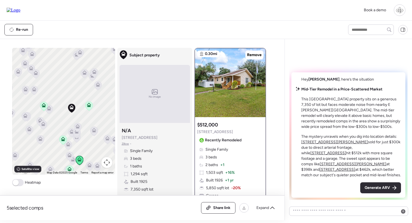
click at [70, 169] on icon at bounding box center [69, 168] width 4 height 2
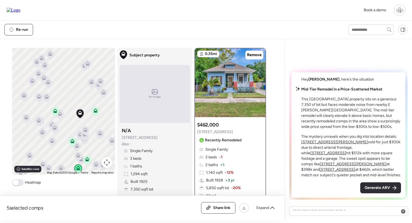
drag, startPoint x: 91, startPoint y: 126, endPoint x: 84, endPoint y: 117, distance: 11.0
click at [84, 117] on div "To navigate, press the arrow keys. To activate drag with keyboard, press Alt + …" at bounding box center [63, 111] width 103 height 127
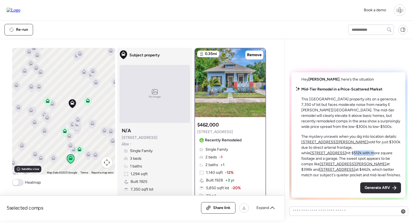
drag, startPoint x: 361, startPoint y: 151, endPoint x: 384, endPoint y: 151, distance: 23.1
click at [384, 151] on p "The mystery unravels when you dig into location details: [STREET_ADDRESS][PERSO…" at bounding box center [351, 156] width 100 height 44
drag, startPoint x: 369, startPoint y: 159, endPoint x: 389, endPoint y: 159, distance: 19.6
click at [389, 159] on p "The mystery unravels when you dig into location details: [STREET_ADDRESS][PERSO…" at bounding box center [351, 156] width 100 height 44
click at [343, 163] on u "[STREET_ADDRESS][PERSON_NAME]" at bounding box center [353, 164] width 67 height 5
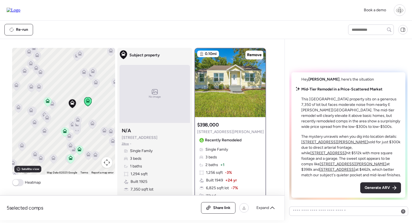
click at [301, 169] on div "Mid-Tier Remodel in a Price-Scattered Market This [GEOGRAPHIC_DATA] property si…" at bounding box center [348, 132] width 105 height 91
click at [123, 144] on span "Zillow" at bounding box center [125, 144] width 7 height 4
click at [217, 94] on img at bounding box center [230, 82] width 70 height 69
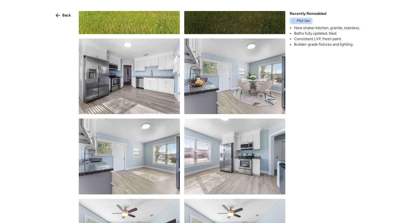
scroll to position [60, 0]
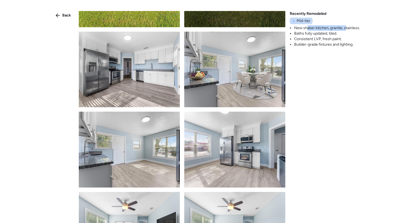
drag, startPoint x: 307, startPoint y: 28, endPoint x: 346, endPoint y: 28, distance: 38.8
click at [346, 28] on li "New shaker kitchen, granite, stainless." at bounding box center [327, 28] width 66 height 6
drag, startPoint x: 334, startPoint y: 28, endPoint x: 354, endPoint y: 28, distance: 20.1
click at [354, 28] on li "New shaker kitchen, granite, stainless." at bounding box center [327, 28] width 66 height 6
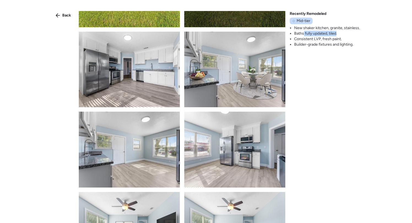
drag, startPoint x: 304, startPoint y: 33, endPoint x: 336, endPoint y: 31, distance: 32.3
click at [336, 31] on li "Baths fully updated, tiled." at bounding box center [327, 34] width 66 height 6
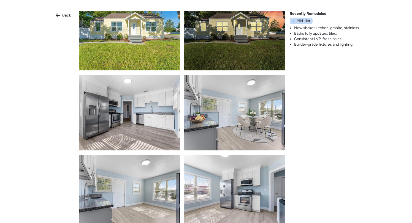
scroll to position [16, 0]
click at [142, 91] on img at bounding box center [129, 113] width 101 height 76
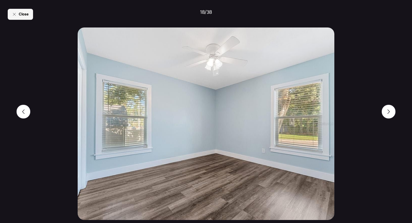
click at [18, 14] on div "Close" at bounding box center [20, 14] width 25 height 11
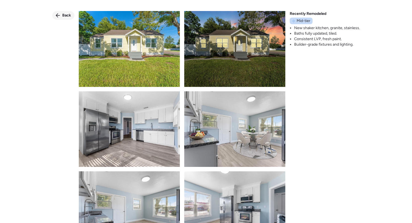
click at [63, 13] on span "Back" at bounding box center [66, 16] width 9 height 6
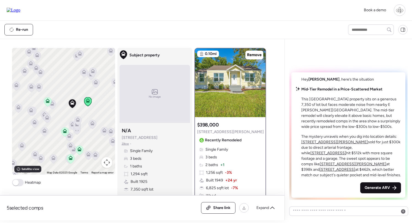
click at [371, 186] on span "Generate ARV" at bounding box center [377, 188] width 25 height 6
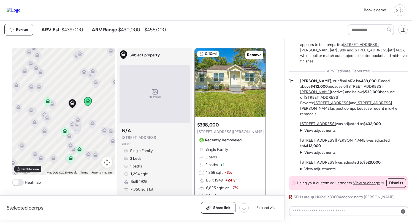
click at [67, 31] on span "$439,000" at bounding box center [71, 29] width 21 height 7
click at [186, 20] on div "Book a demo" at bounding box center [206, 10] width 412 height 21
click at [49, 102] on icon at bounding box center [47, 101] width 4 height 4
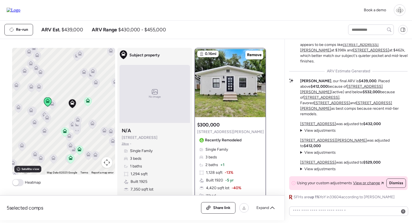
click at [64, 132] on icon at bounding box center [65, 132] width 4 height 2
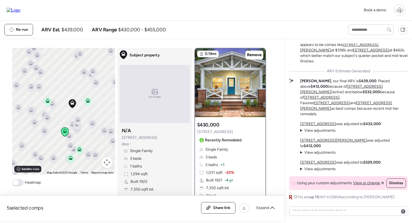
click at [70, 136] on icon at bounding box center [69, 136] width 4 height 4
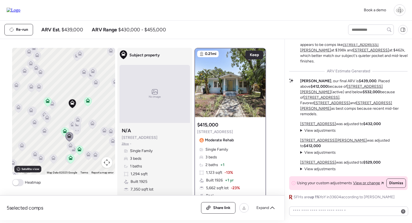
click at [66, 143] on div "To navigate, press the arrow keys. To activate drag with keyboard, press Alt + …" at bounding box center [63, 111] width 103 height 127
click at [68, 144] on icon at bounding box center [70, 146] width 7 height 9
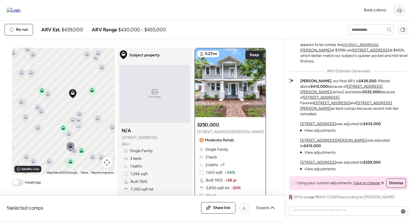
click at [74, 149] on icon at bounding box center [74, 150] width 4 height 4
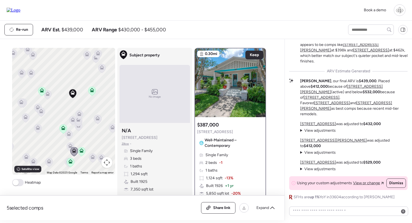
click at [78, 127] on icon at bounding box center [78, 122] width 7 height 9
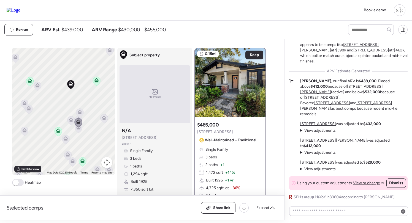
click at [70, 121] on icon at bounding box center [71, 121] width 4 height 2
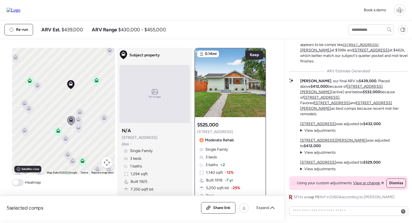
click at [80, 112] on icon at bounding box center [79, 112] width 4 height 4
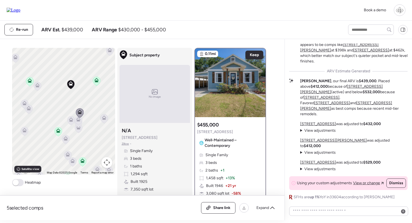
click at [69, 121] on icon at bounding box center [71, 120] width 4 height 4
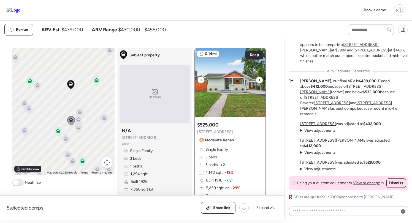
scroll to position [0, 0]
click at [221, 96] on img at bounding box center [230, 82] width 70 height 69
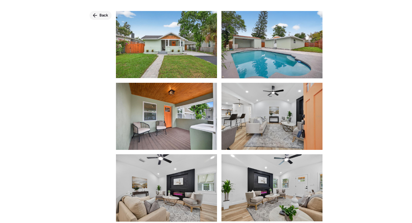
click at [101, 17] on span "Back" at bounding box center [103, 16] width 9 height 6
